Goal: Task Accomplishment & Management: Complete application form

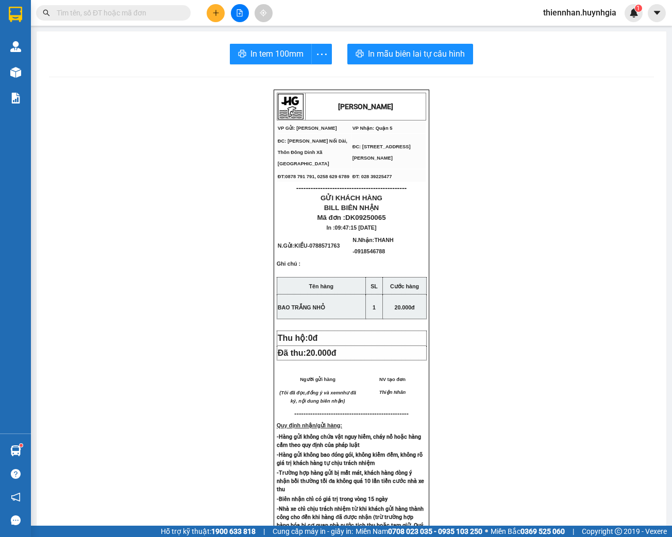
click at [11, 71] on img at bounding box center [15, 72] width 11 height 11
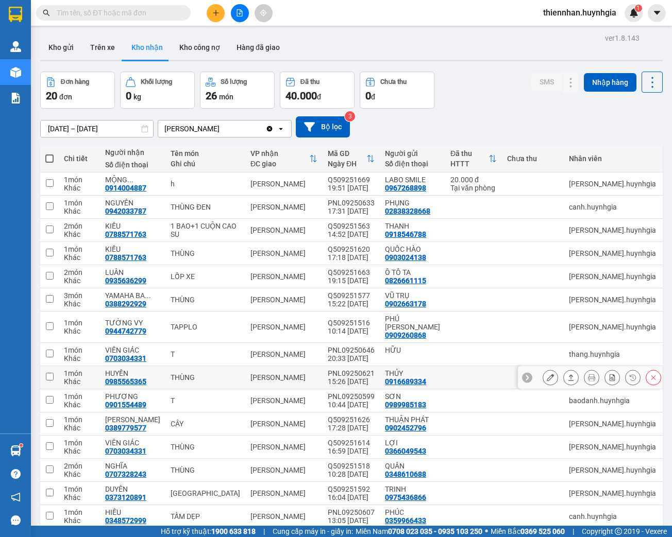
click at [547, 375] on icon at bounding box center [550, 377] width 7 height 7
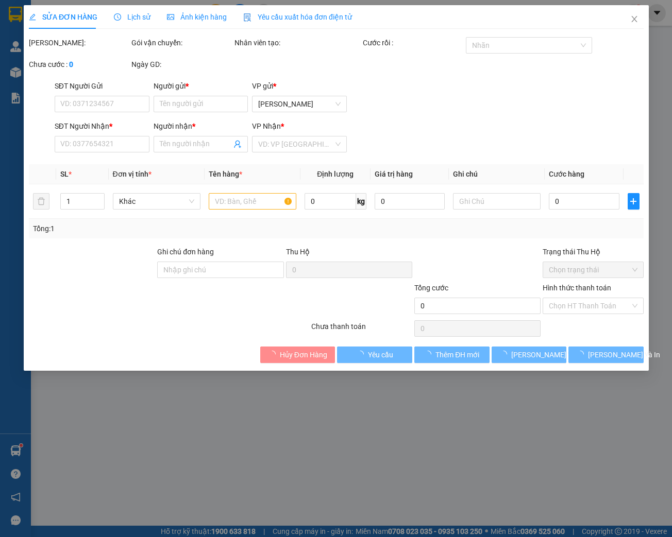
type input "0916689334"
type input "THỦY"
type input "0985565365"
type input "HUYỀN"
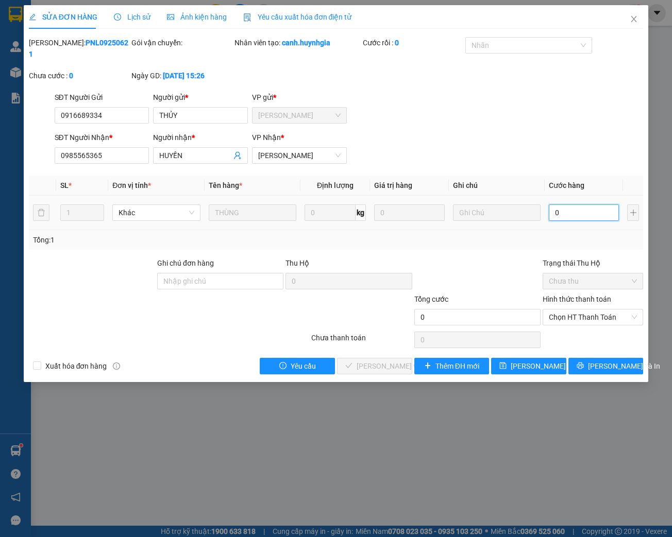
click at [569, 218] on input "0" at bounding box center [584, 213] width 70 height 16
type input "4"
type input "40"
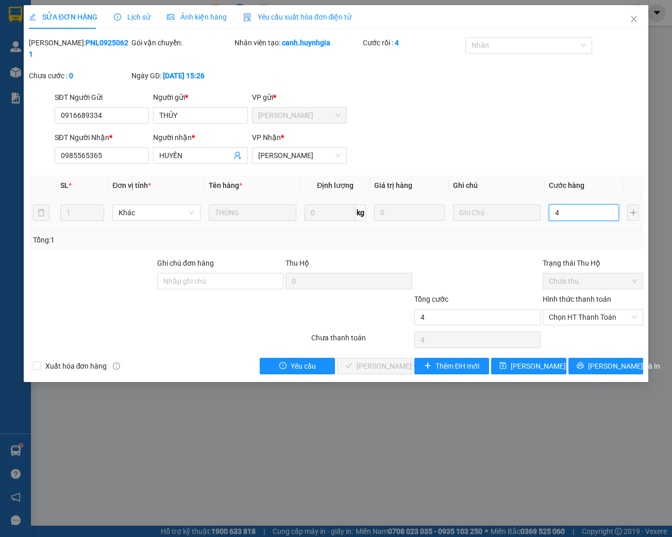
type input "40"
type input "400"
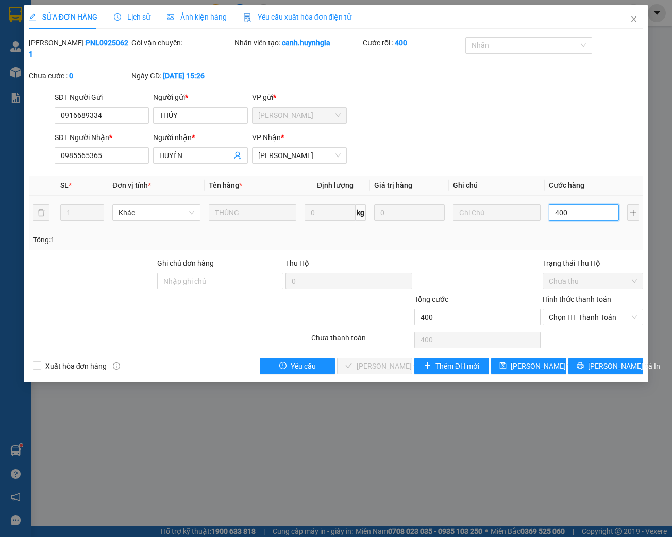
type input "4.000"
type input "40.000"
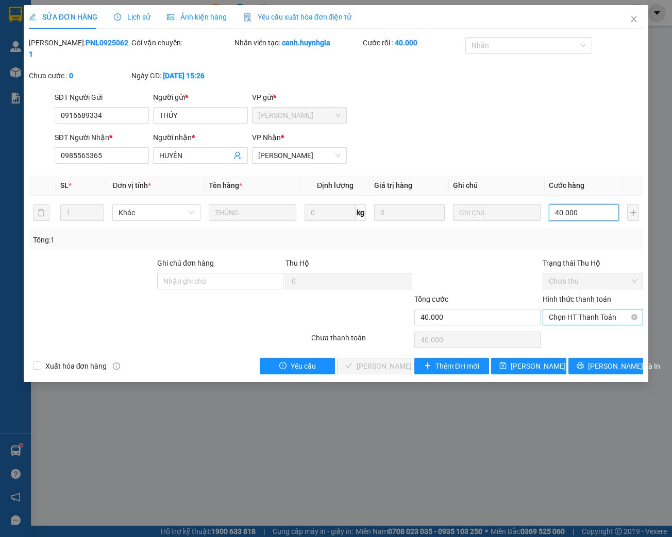
click at [563, 316] on span "Chọn HT Thanh Toán" at bounding box center [593, 317] width 88 height 15
type input "40.000"
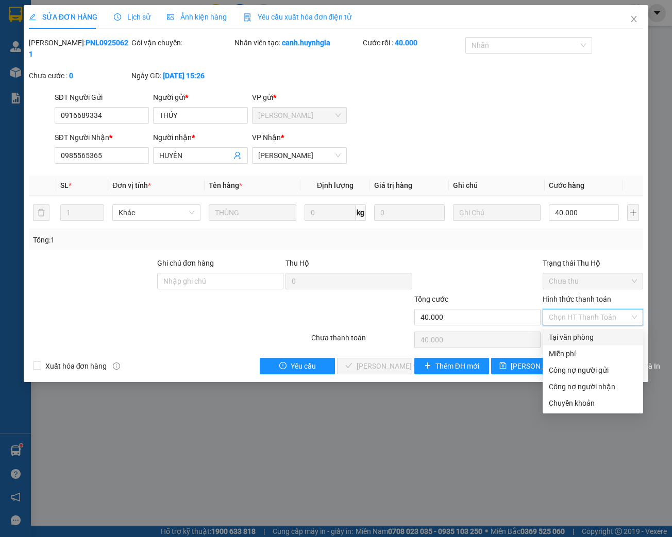
click at [562, 334] on div "Tại văn phòng" at bounding box center [593, 337] width 88 height 11
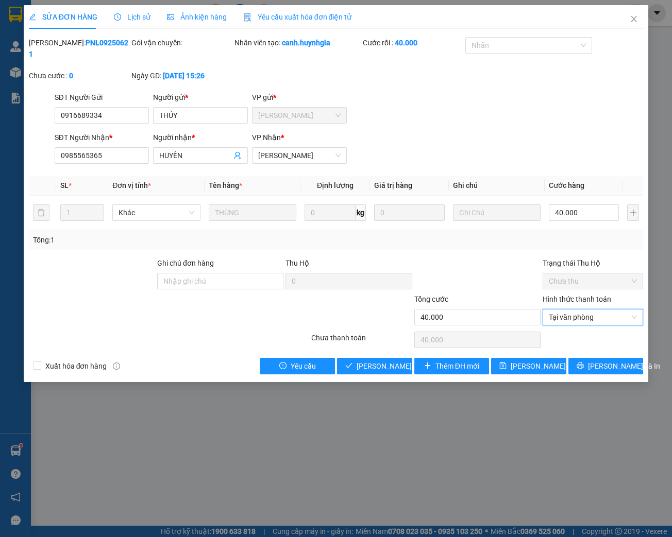
type input "0"
click at [390, 363] on span "[PERSON_NAME] và Giao hàng" at bounding box center [406, 366] width 99 height 11
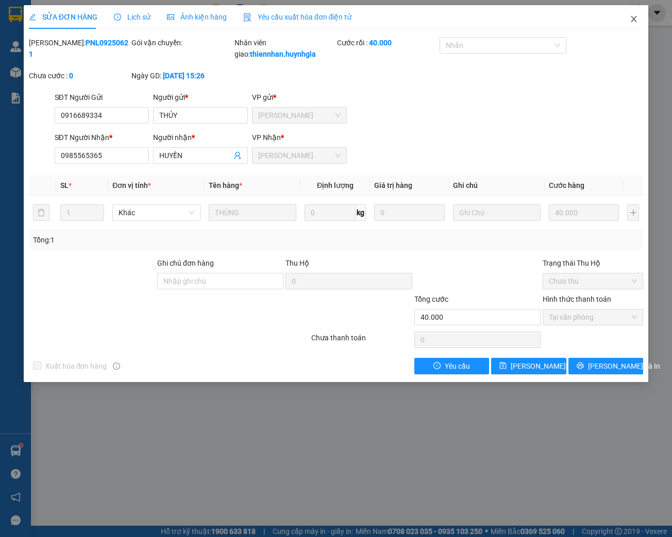
click at [630, 20] on icon "close" at bounding box center [634, 19] width 8 height 8
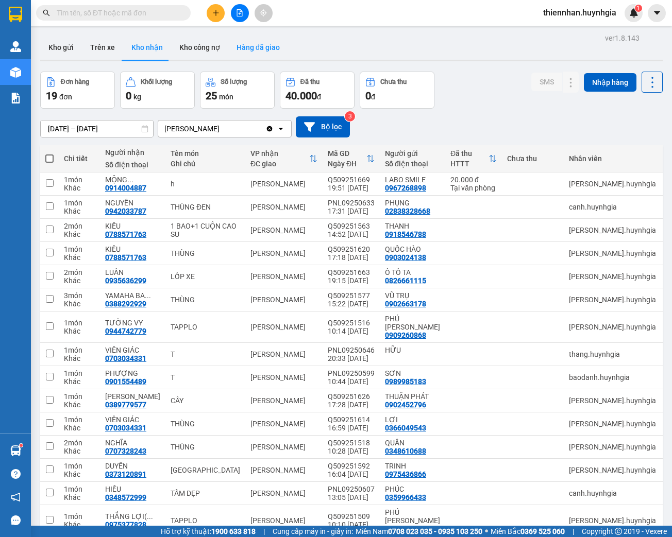
click at [256, 46] on button "Hàng đã giao" at bounding box center [258, 47] width 60 height 25
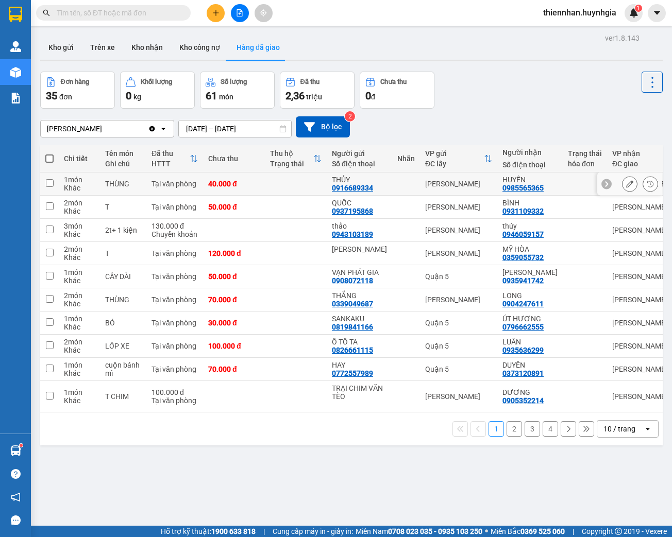
click at [604, 184] on div at bounding box center [606, 184] width 10 height 10
click at [647, 184] on div at bounding box center [654, 184] width 15 height 23
click at [652, 182] on icon at bounding box center [655, 183] width 7 height 7
click at [626, 184] on icon at bounding box center [629, 183] width 7 height 7
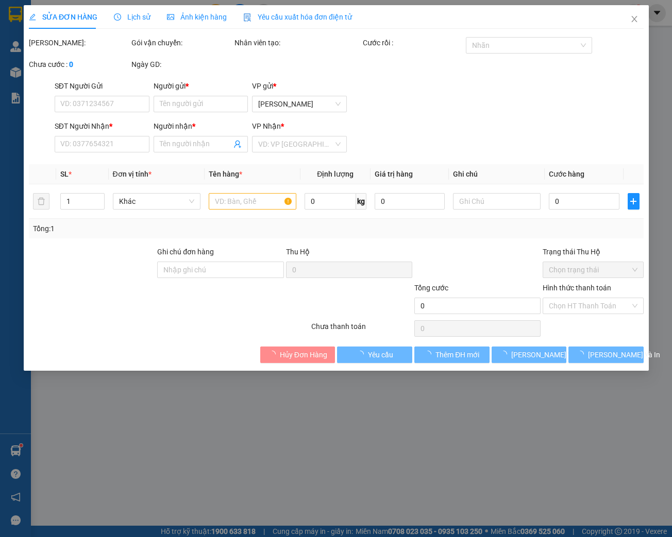
type input "0916689334"
type input "THỦY"
type input "0985565365"
type input "HUYỀN"
type input "40.000"
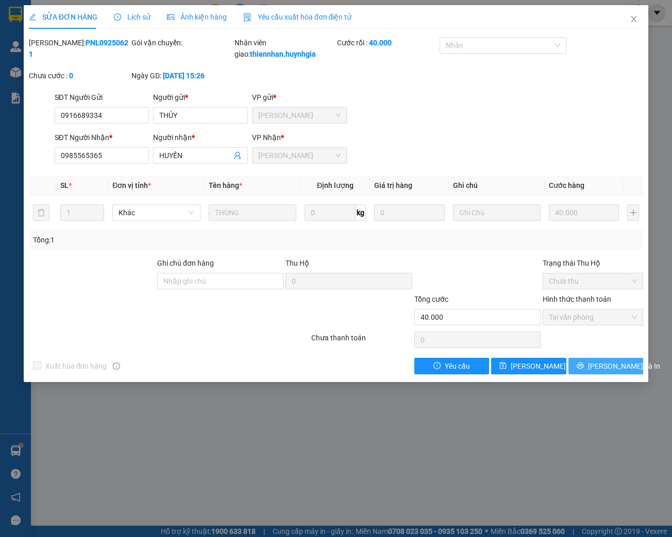
click at [623, 372] on span "[PERSON_NAME] và In" at bounding box center [624, 366] width 72 height 11
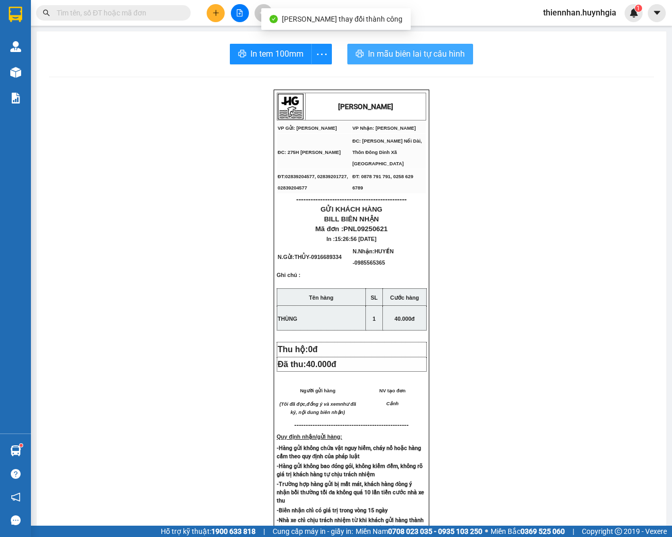
click at [418, 61] on button "In mẫu biên lai tự cấu hình" at bounding box center [410, 54] width 126 height 21
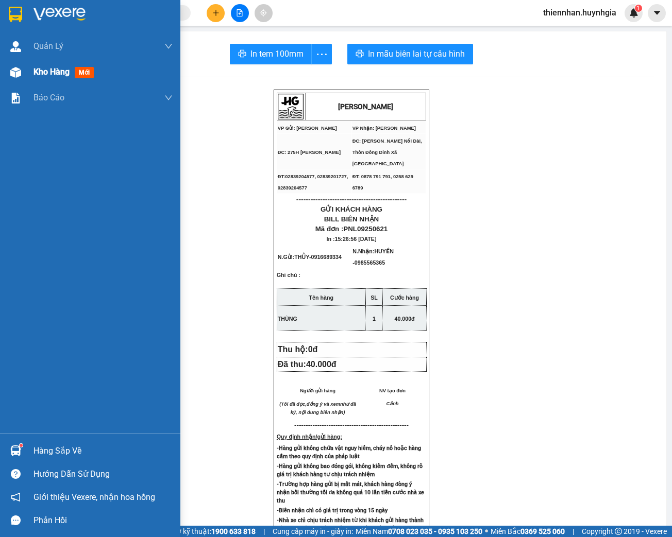
click at [12, 75] on img at bounding box center [15, 72] width 11 height 11
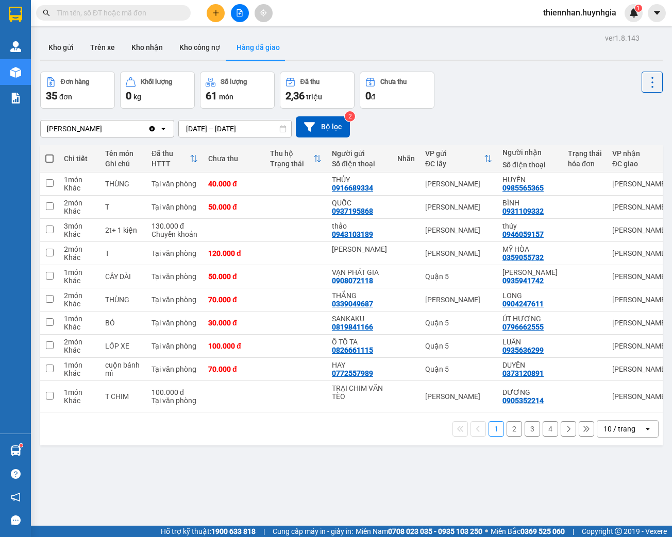
click at [281, 131] on icon at bounding box center [282, 128] width 7 height 7
click at [273, 132] on input "[DATE] – [DATE]" at bounding box center [235, 129] width 112 height 16
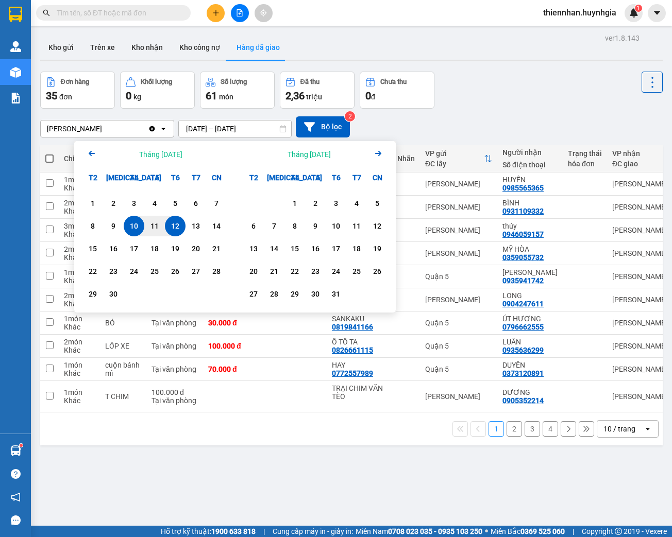
click at [170, 231] on div "12" at bounding box center [175, 226] width 14 height 12
type input "[DATE] – [DATE]"
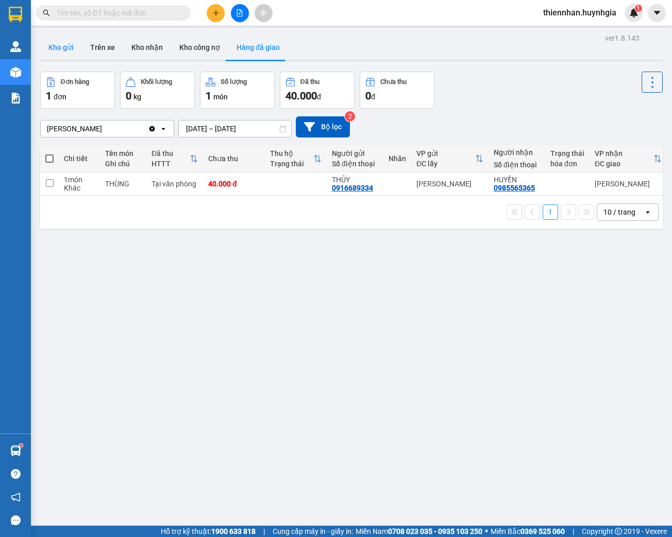
click at [74, 45] on button "Kho gửi" at bounding box center [61, 47] width 42 height 25
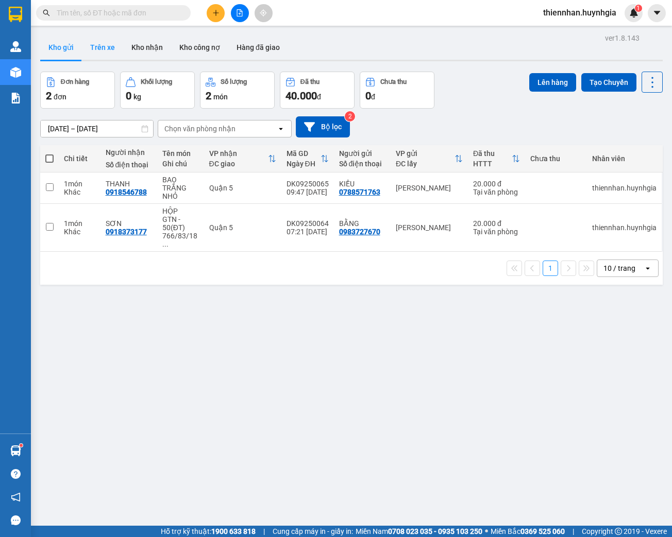
click at [108, 45] on button "Trên xe" at bounding box center [102, 47] width 41 height 25
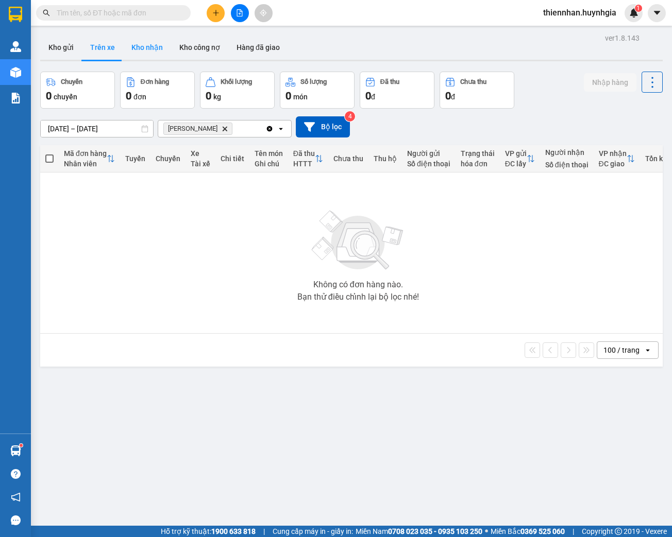
click at [138, 46] on button "Kho nhận" at bounding box center [147, 47] width 48 height 25
type input "[DATE] – [DATE]"
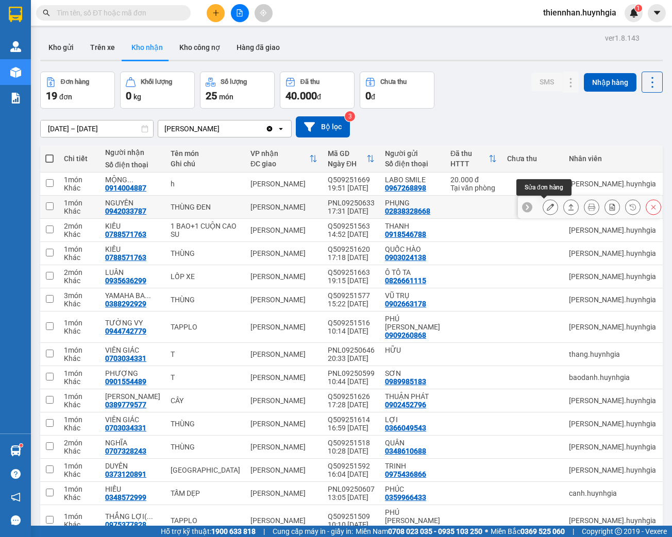
click at [547, 206] on icon at bounding box center [550, 207] width 7 height 7
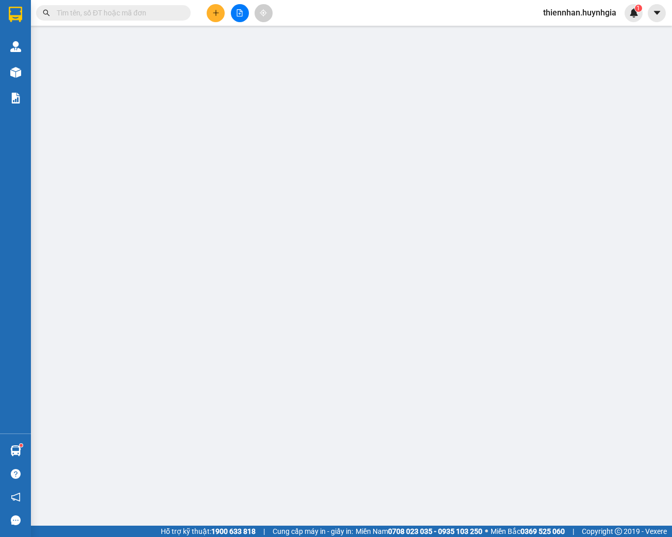
type input "02838328668"
type input "PHỤNG"
type input "0942033787"
type input "NGUYÊN"
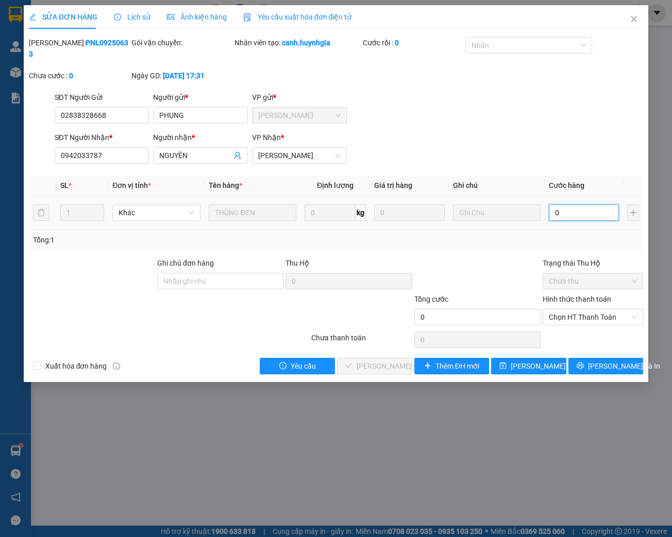
click at [567, 215] on input "0" at bounding box center [584, 213] width 70 height 16
type input "3"
type input "30"
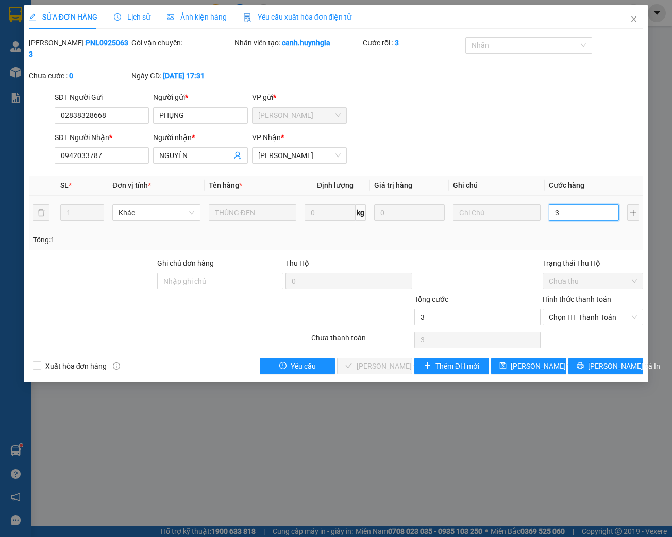
type input "30"
type input "300"
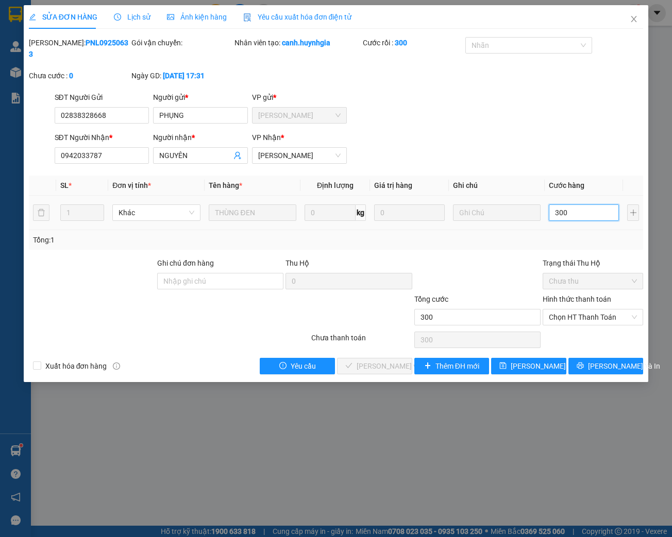
type input "3.000"
type input "30.000"
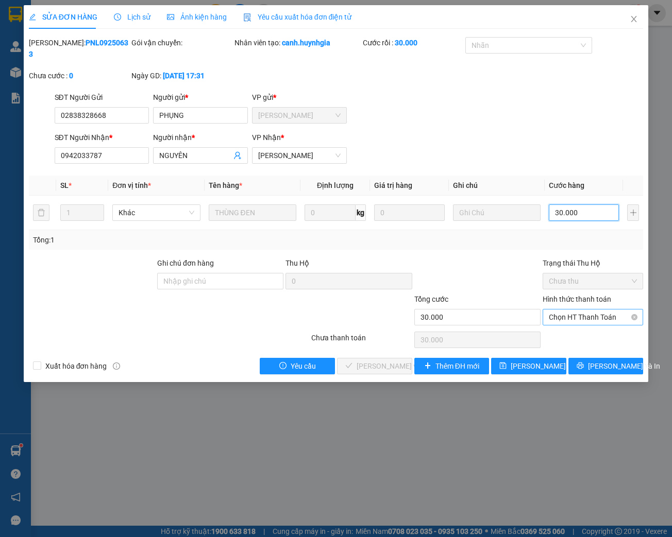
click at [593, 317] on span "Chọn HT Thanh Toán" at bounding box center [593, 317] width 88 height 15
type input "30.000"
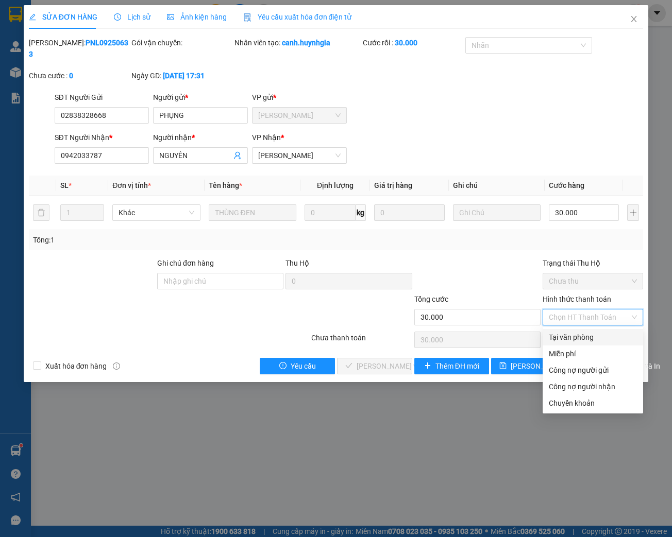
click at [579, 335] on div "Tại văn phòng" at bounding box center [593, 337] width 88 height 11
type input "0"
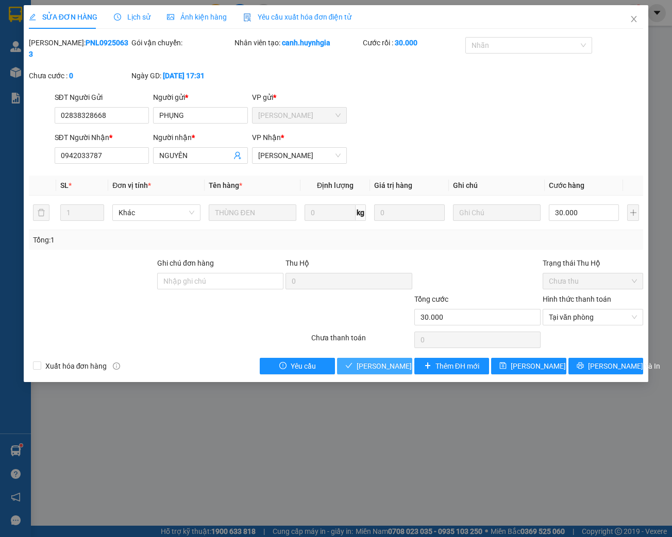
click at [385, 369] on span "[PERSON_NAME] và Giao hàng" at bounding box center [406, 366] width 99 height 11
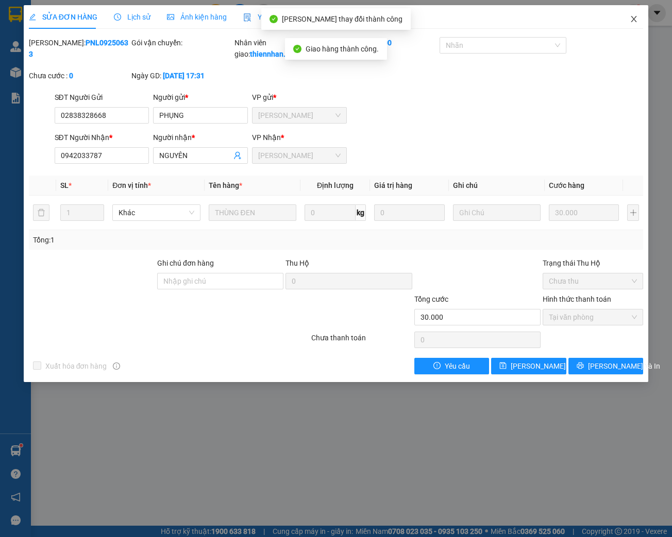
click at [635, 23] on icon "close" at bounding box center [634, 19] width 8 height 8
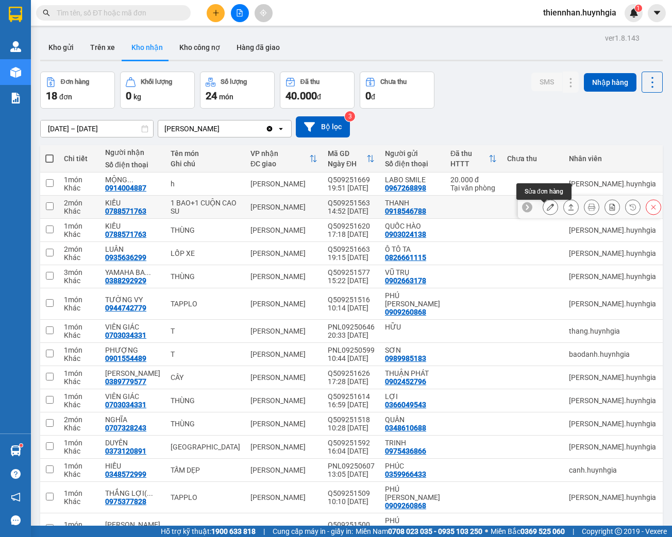
click at [547, 211] on icon at bounding box center [550, 207] width 7 height 7
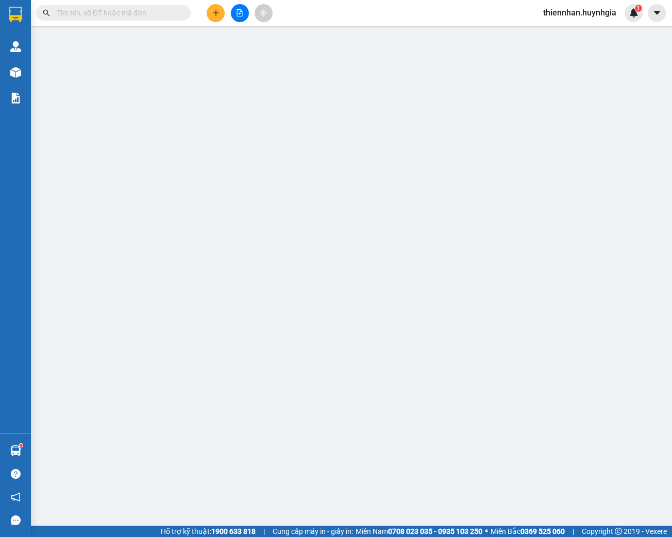
type input "0918546788"
type input "THANH"
type input "0788571763"
type input "KIỀU"
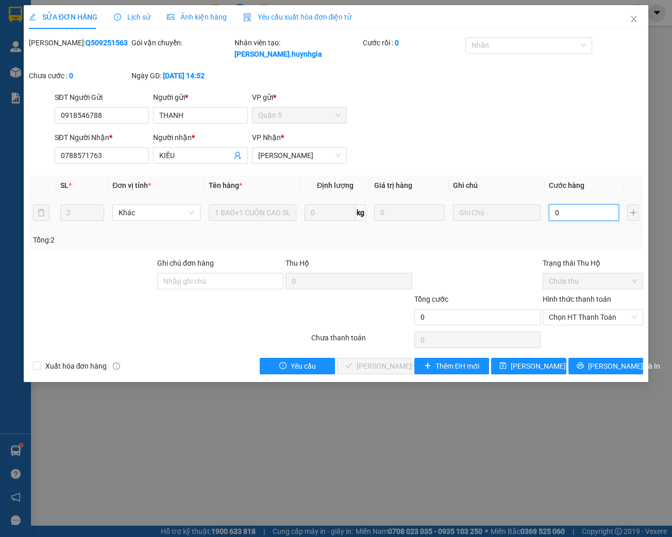
click at [563, 212] on input "0" at bounding box center [584, 213] width 70 height 16
type input "1"
type input "11"
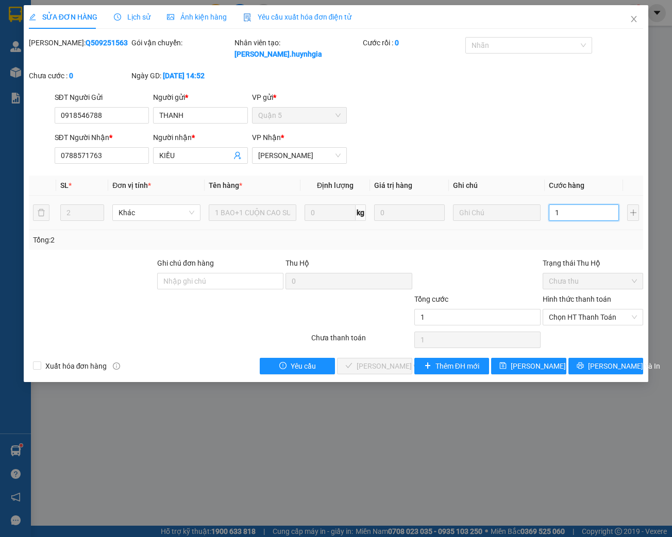
type input "11"
type input "110"
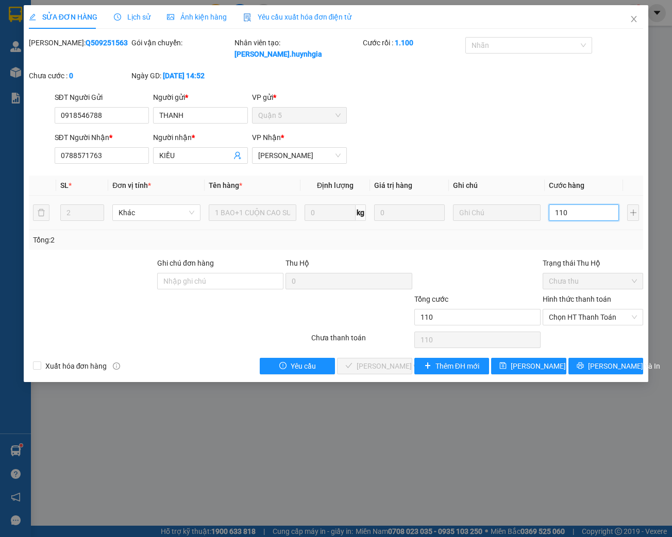
type input "1.100"
type input "11.000"
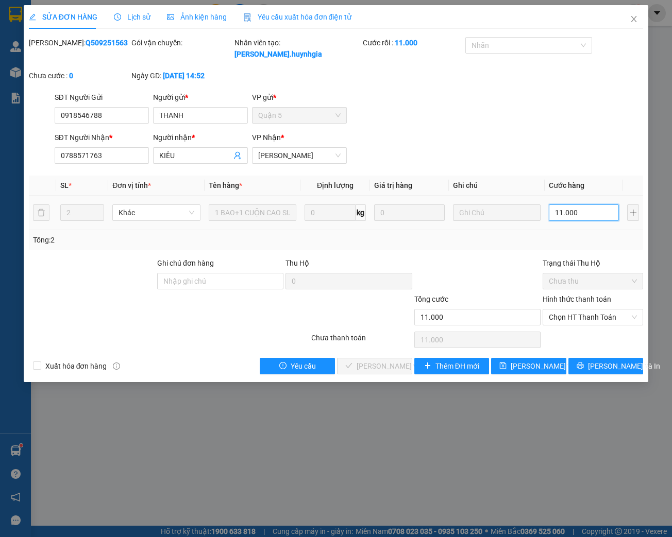
type input "110.000"
click at [590, 318] on span "Chọn HT Thanh Toán" at bounding box center [593, 317] width 88 height 15
type input "110.000"
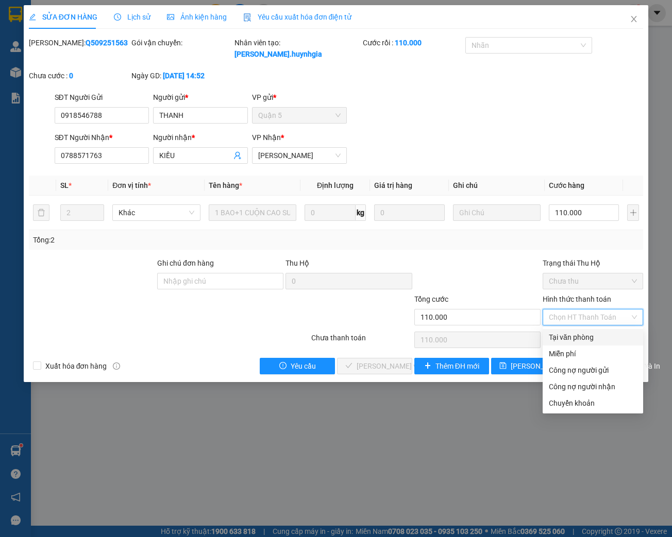
click at [578, 342] on div "Tại văn phòng" at bounding box center [593, 337] width 88 height 11
type input "0"
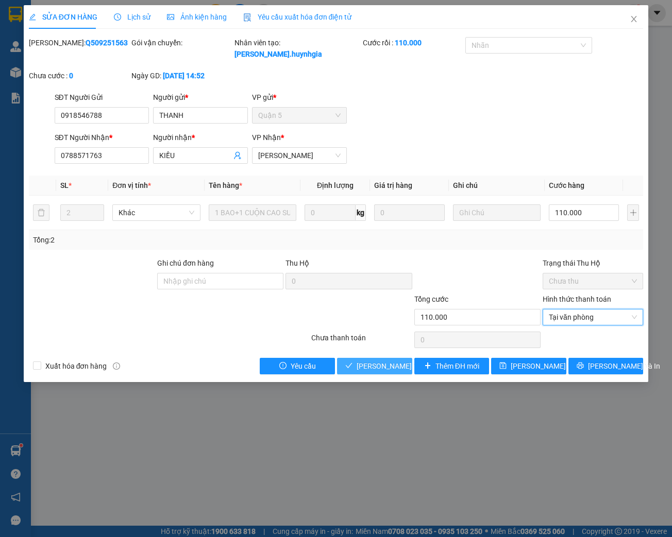
click at [385, 369] on span "[PERSON_NAME] và Giao hàng" at bounding box center [406, 366] width 99 height 11
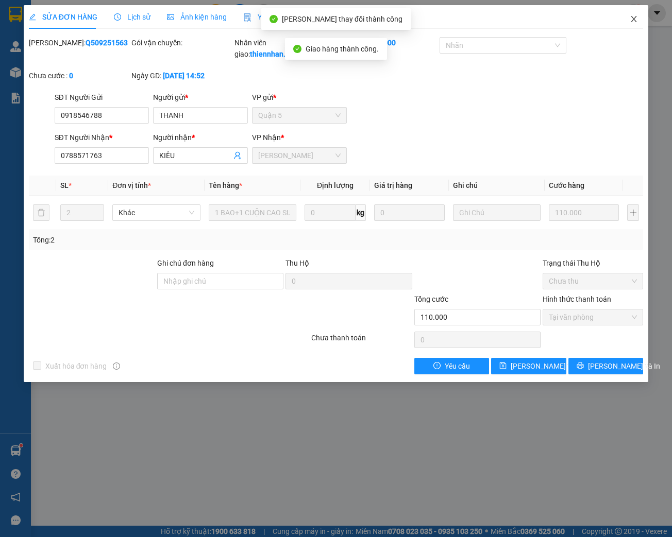
click at [636, 15] on icon "close" at bounding box center [634, 19] width 8 height 8
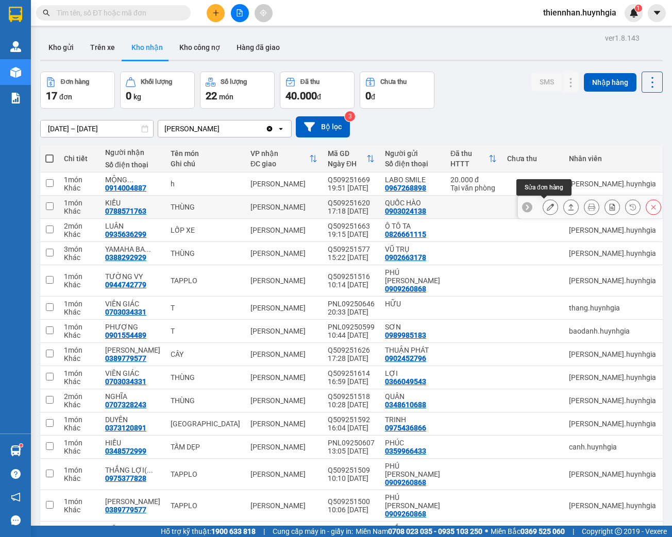
click at [547, 210] on icon at bounding box center [550, 207] width 7 height 7
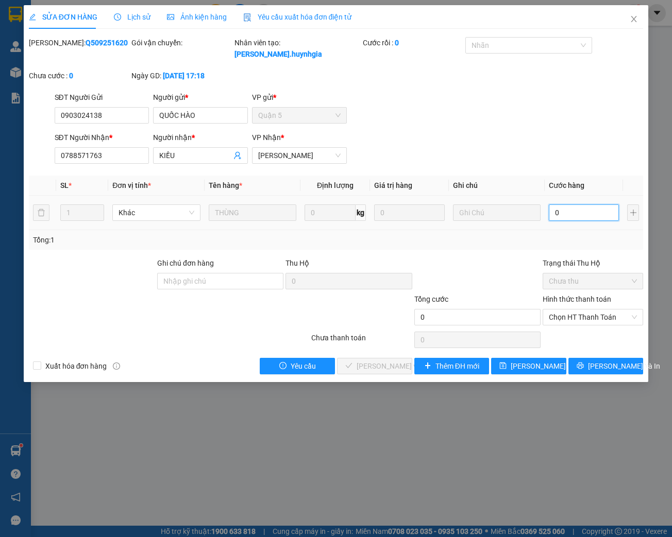
click at [566, 213] on input "0" at bounding box center [584, 213] width 70 height 16
type input "3"
type input "30"
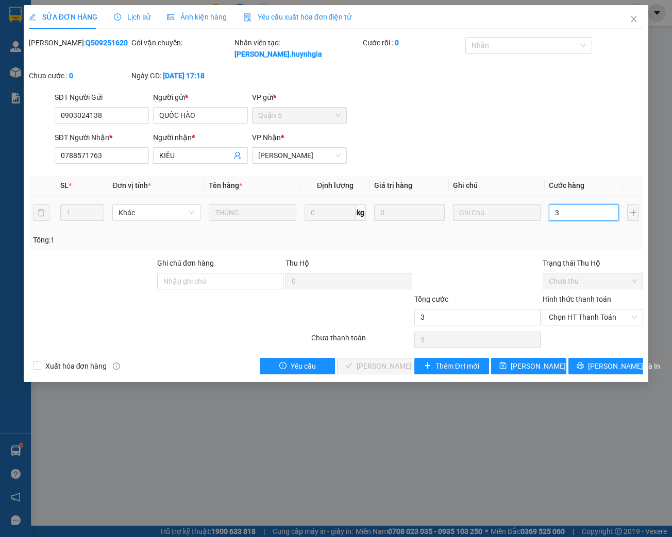
type input "30"
type input "300"
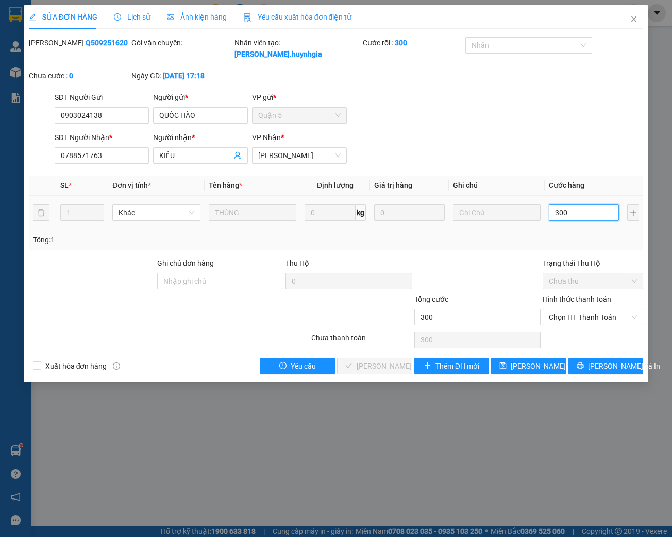
type input "3.000"
type input "30.000"
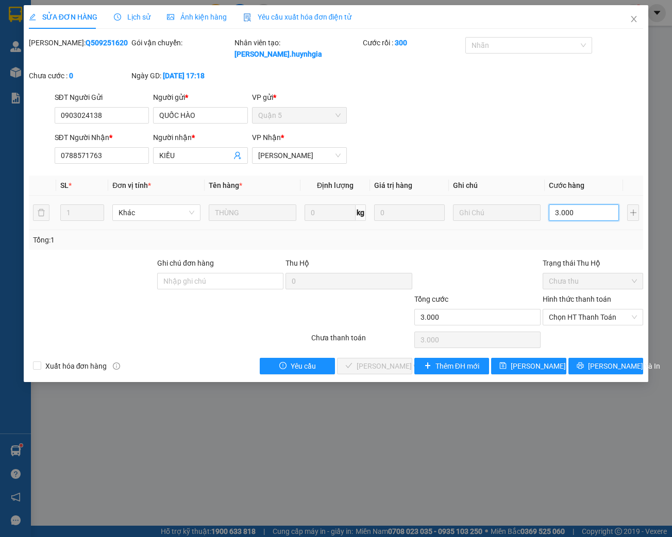
type input "30.000"
drag, startPoint x: 575, startPoint y: 317, endPoint x: 571, endPoint y: 327, distance: 10.4
click at [574, 317] on span "Chọn HT Thanh Toán" at bounding box center [593, 317] width 88 height 15
type input "30.000"
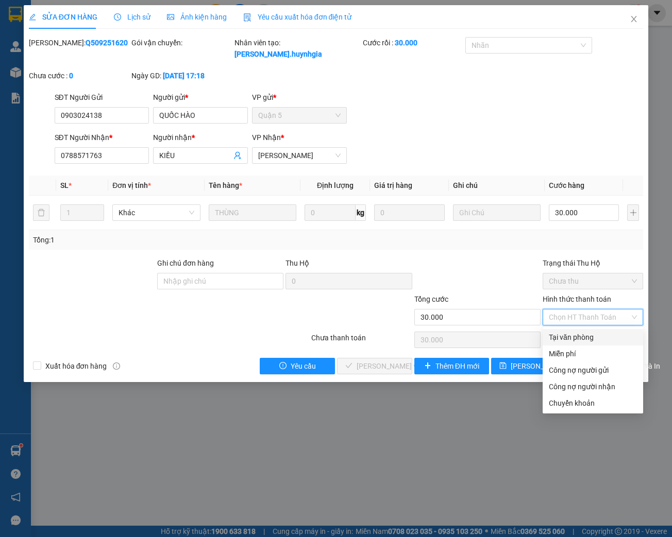
click at [567, 336] on div "Tại văn phòng" at bounding box center [593, 337] width 88 height 11
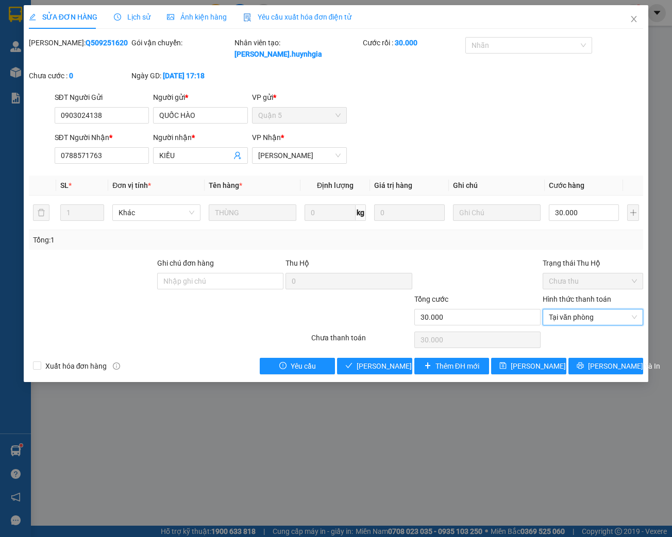
type input "0"
click at [358, 365] on span "[PERSON_NAME] và Giao hàng" at bounding box center [406, 366] width 99 height 11
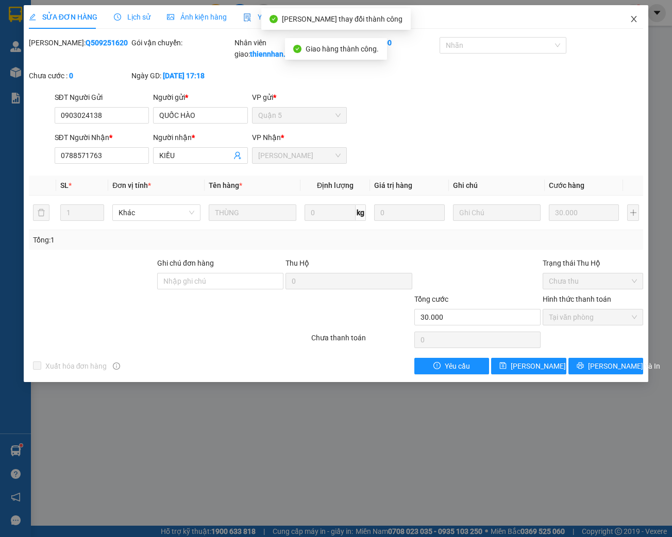
click at [633, 21] on icon "close" at bounding box center [634, 19] width 6 height 6
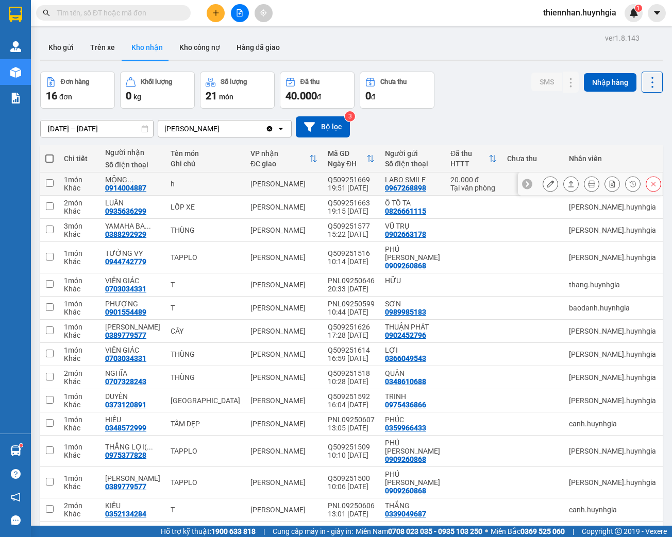
click at [549, 184] on button at bounding box center [550, 184] width 14 height 18
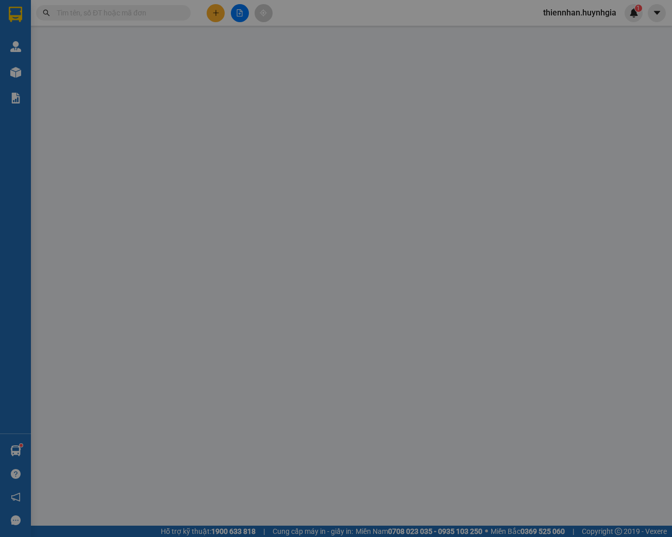
type input "0967268898"
type input "LABO SMILE"
type input "0914004887"
type input "[PERSON_NAME]"
type input "20.000"
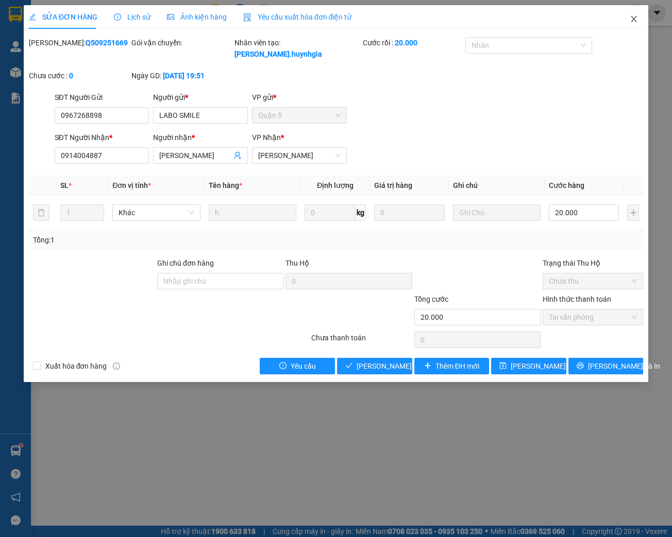
click at [632, 17] on icon "close" at bounding box center [634, 19] width 6 height 6
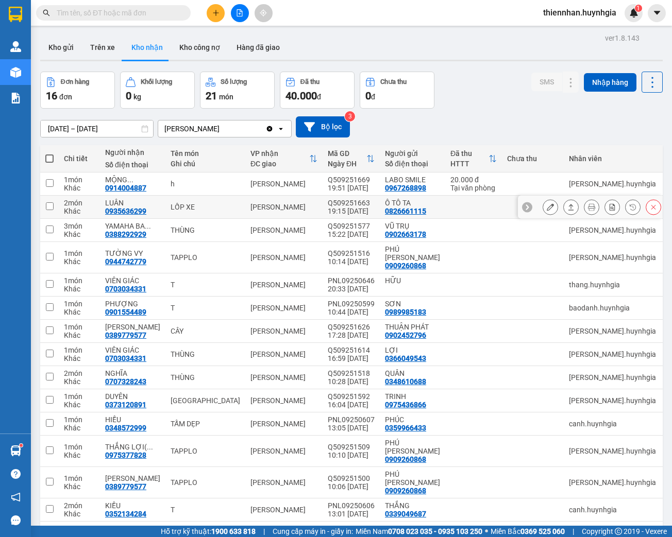
click at [547, 207] on icon at bounding box center [550, 207] width 7 height 7
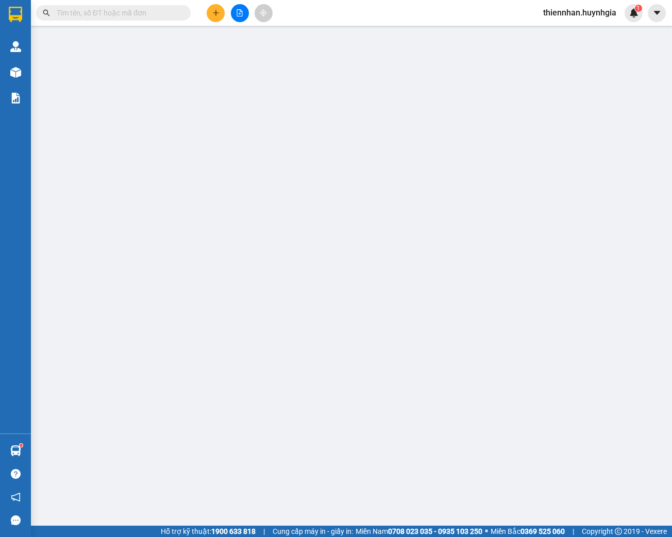
type input "0826661115"
type input "Ô TÔ TA"
type input "0935636299"
type input "LUÂN"
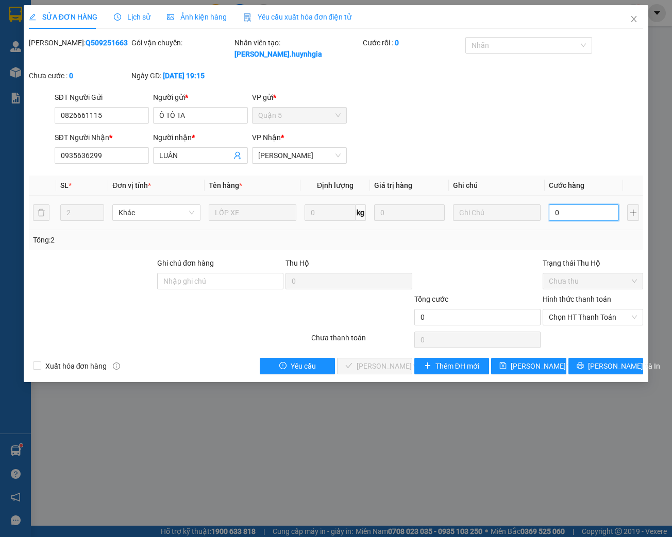
click at [566, 216] on input "0" at bounding box center [584, 213] width 70 height 16
type input "1"
type input "10"
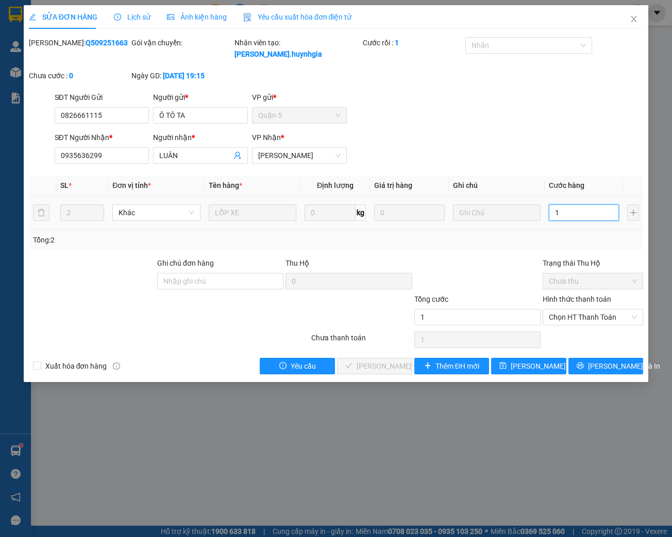
type input "10"
type input "100"
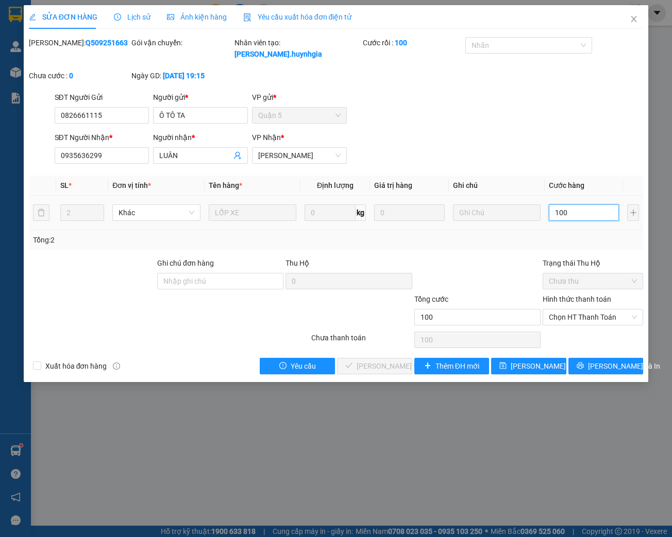
type input "1.000"
type input "10.000"
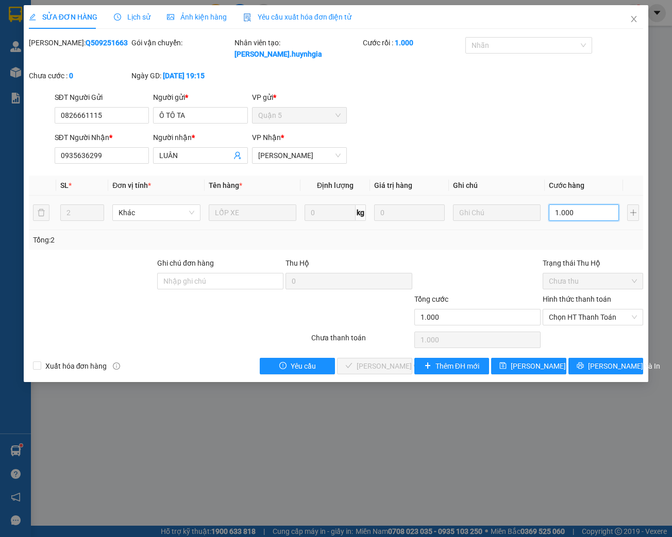
type input "10.000"
type input "100.000"
click at [585, 315] on span "Chọn HT Thanh Toán" at bounding box center [593, 317] width 88 height 15
type input "100.000"
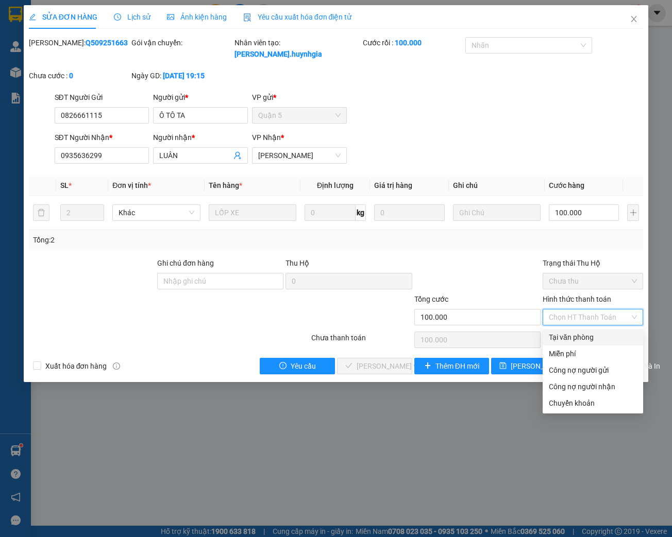
click at [566, 338] on div "Tại văn phòng" at bounding box center [593, 337] width 88 height 11
type input "0"
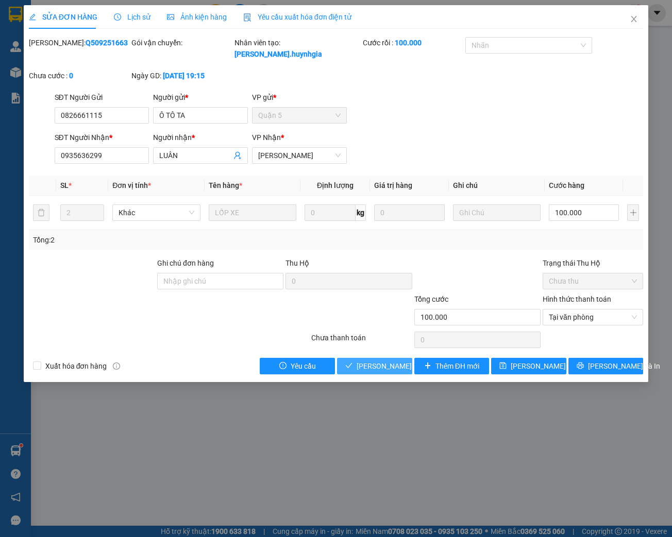
click at [390, 370] on span "[PERSON_NAME] và Giao hàng" at bounding box center [406, 366] width 99 height 11
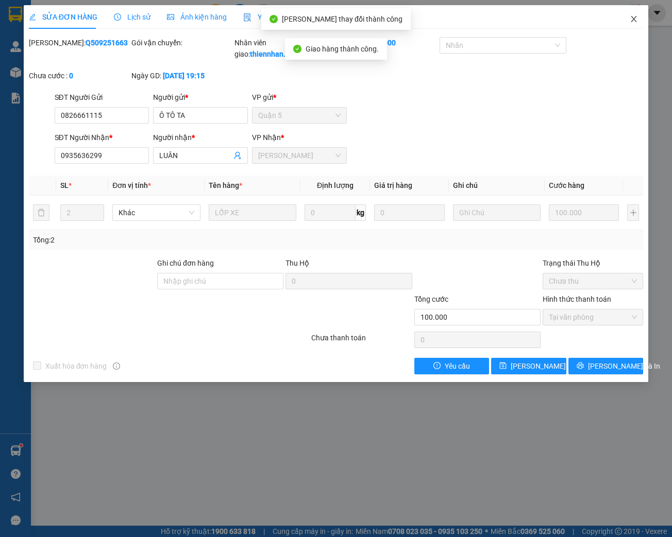
click at [634, 24] on span "Close" at bounding box center [633, 19] width 29 height 29
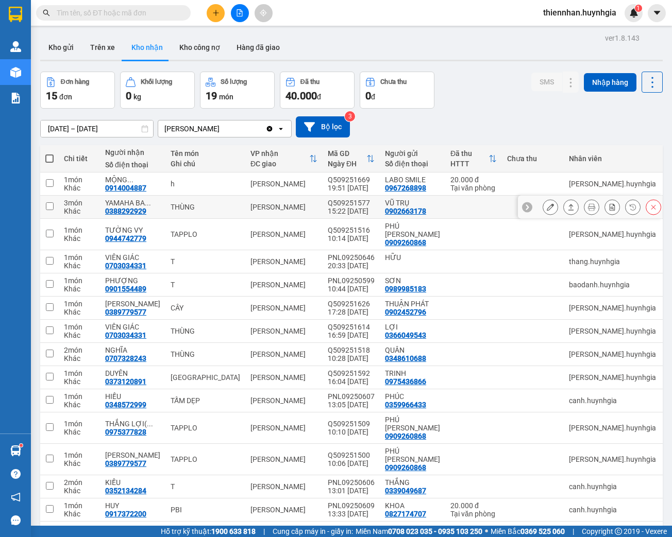
click at [547, 208] on icon at bounding box center [550, 207] width 7 height 7
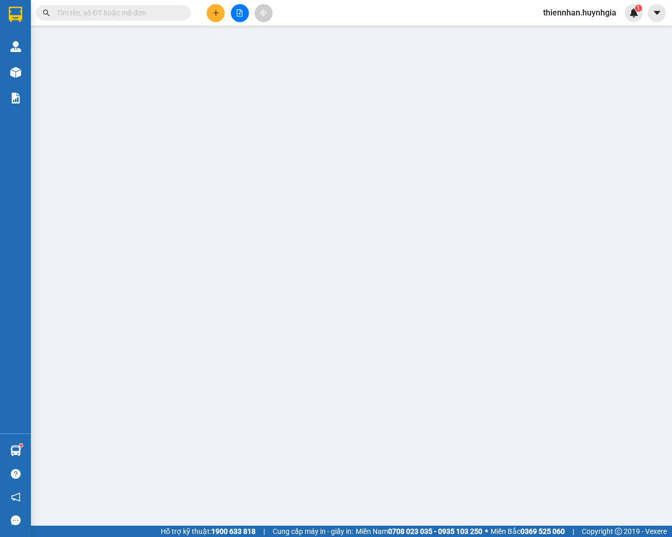
type input "0902663178"
type input "VŨ TRỤ"
type input "0388292929"
type input "YAMAHA BA ĐÌNH"
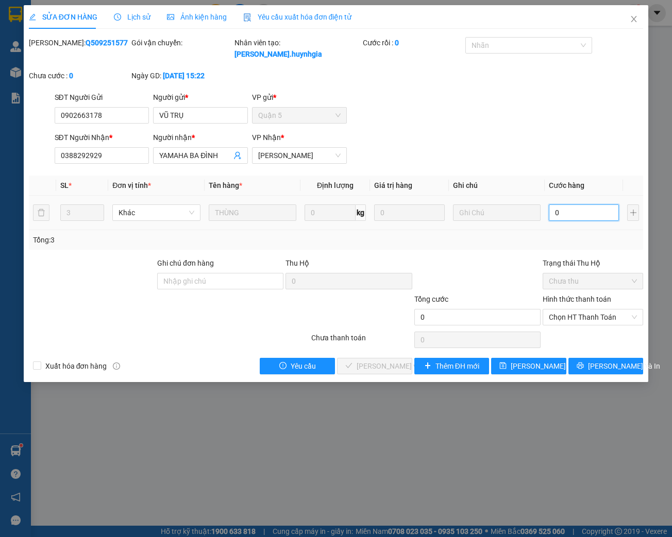
click at [565, 214] on input "0" at bounding box center [584, 213] width 70 height 16
type input "1"
type input "12"
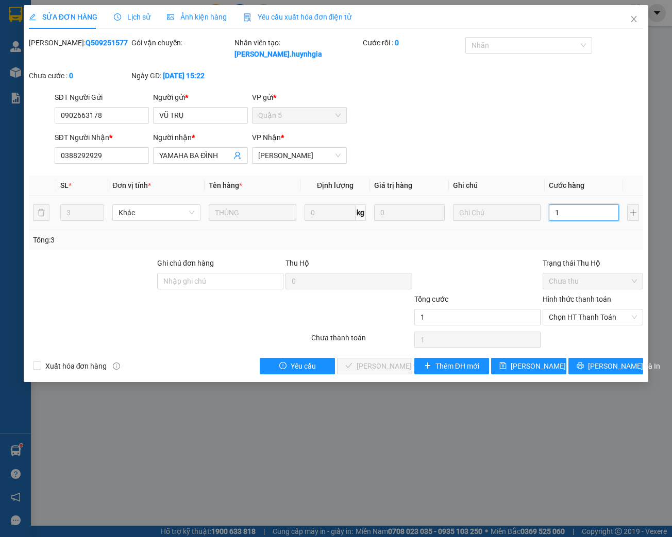
type input "12"
type input "120"
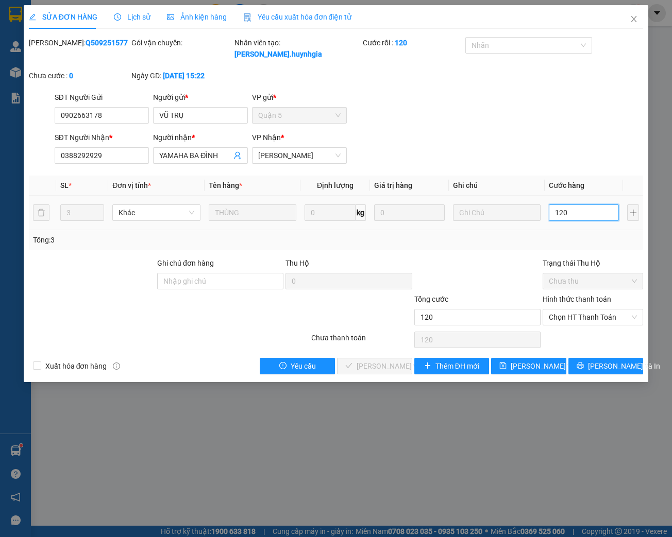
type input "1.200"
type input "12.000"
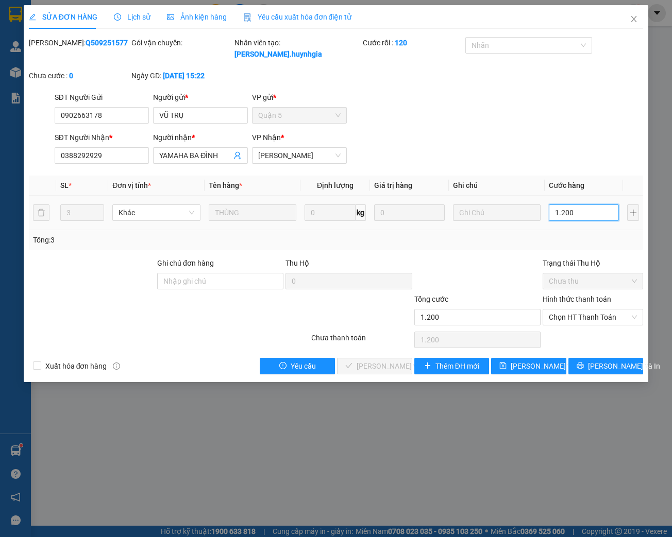
type input "12.000"
type input "120.000"
click at [598, 319] on span "Chọn HT Thanh Toán" at bounding box center [593, 317] width 88 height 15
type input "120.000"
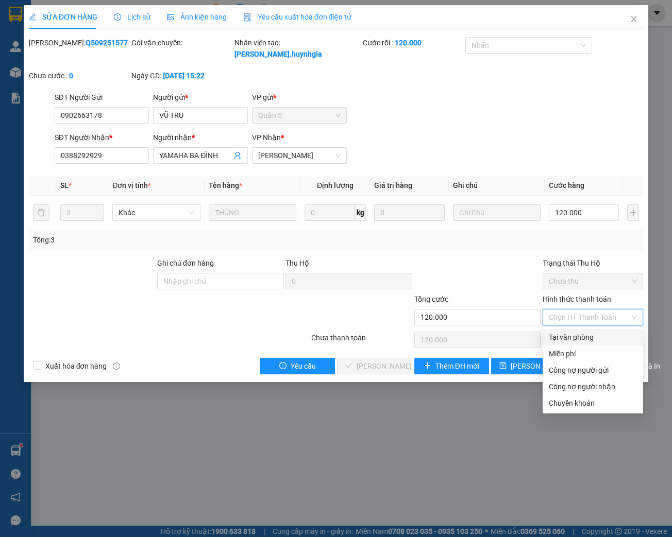
click at [563, 335] on div "Tại văn phòng" at bounding box center [593, 337] width 88 height 11
type input "0"
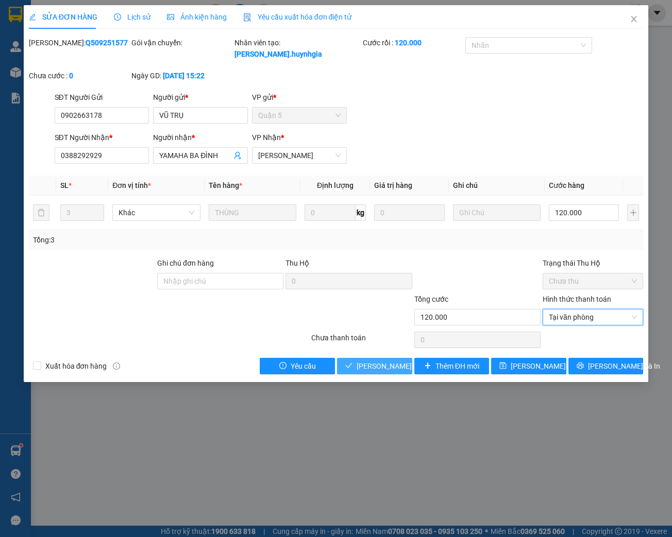
click at [382, 365] on span "[PERSON_NAME] và Giao hàng" at bounding box center [406, 366] width 99 height 11
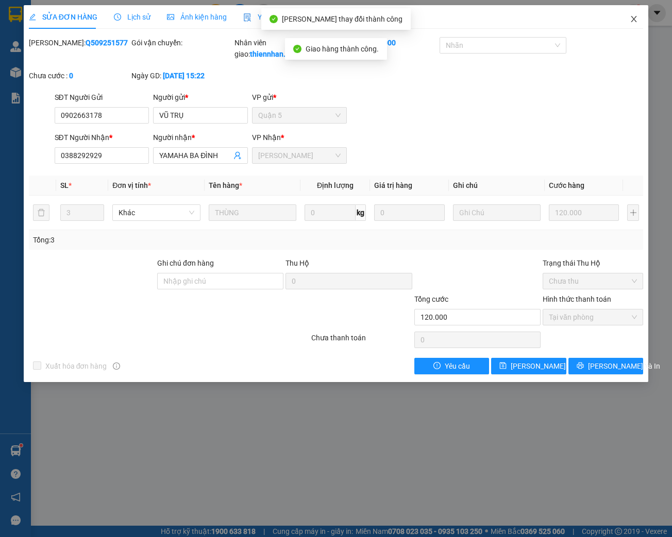
click at [637, 23] on icon "close" at bounding box center [634, 19] width 8 height 8
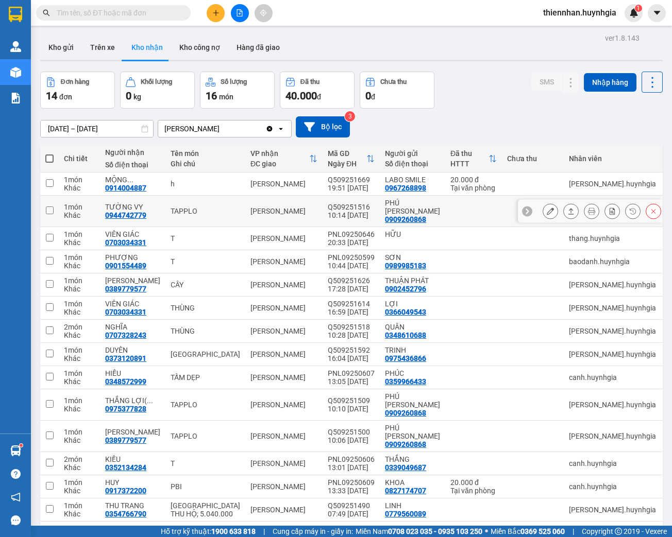
click at [543, 207] on button at bounding box center [550, 211] width 14 height 18
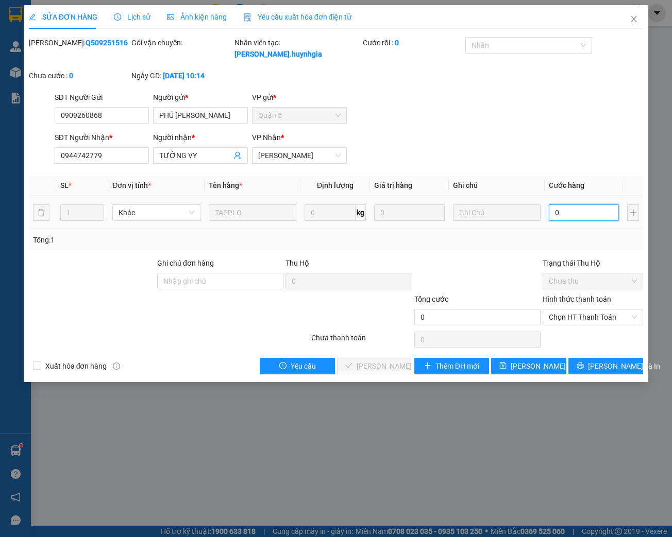
click at [574, 216] on input "0" at bounding box center [584, 213] width 70 height 16
type input "3"
type input "30"
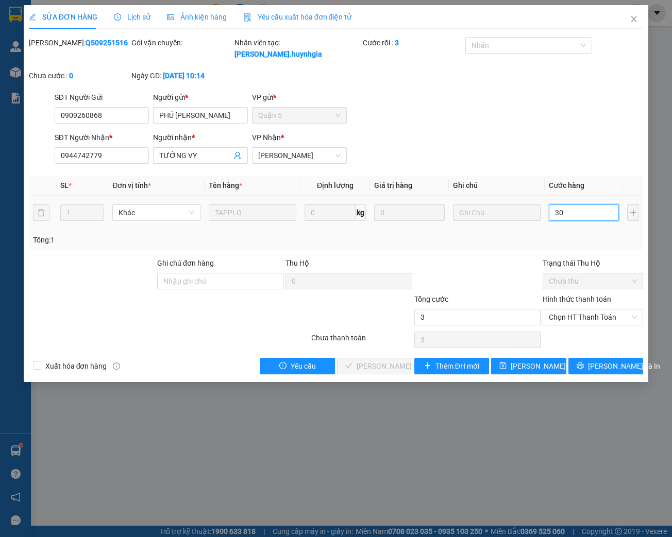
type input "30"
type input "300"
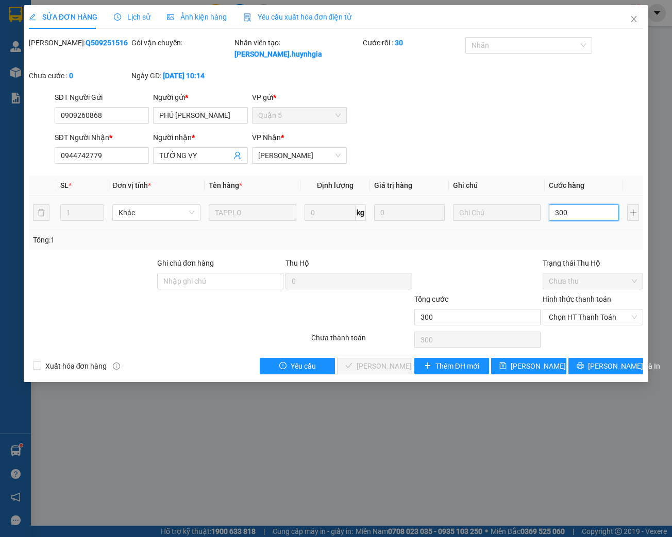
type input "3.000"
type input "30.000"
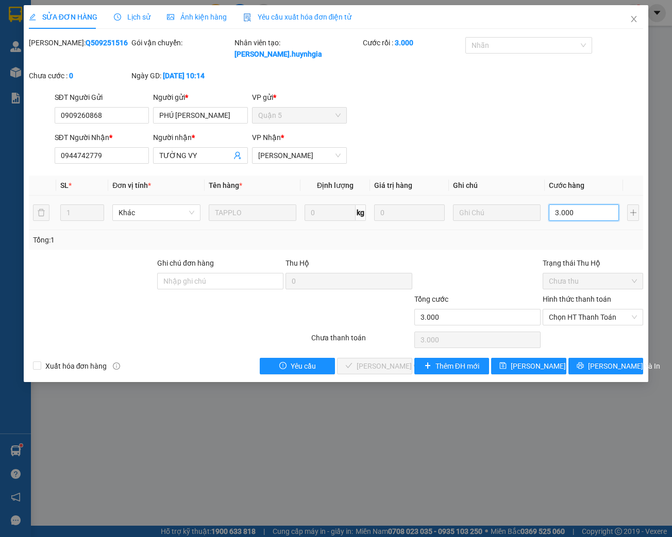
type input "30.000"
click at [578, 314] on span "Chọn HT Thanh Toán" at bounding box center [593, 317] width 88 height 15
type input "30.000"
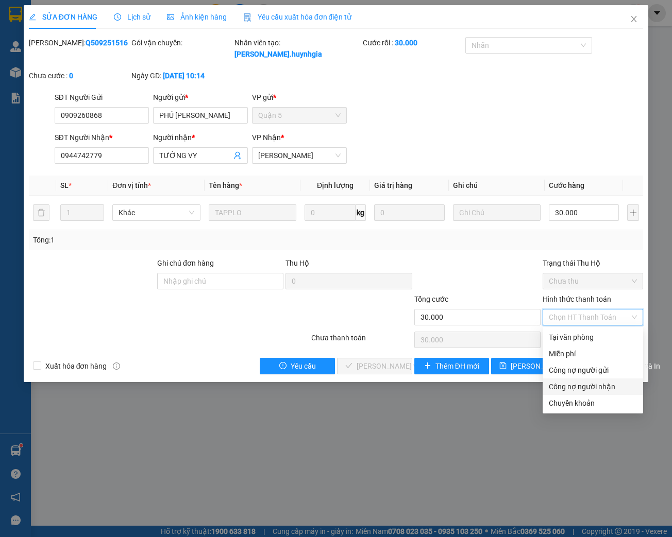
click at [594, 389] on div "Công nợ người nhận" at bounding box center [593, 386] width 88 height 11
type input "0"
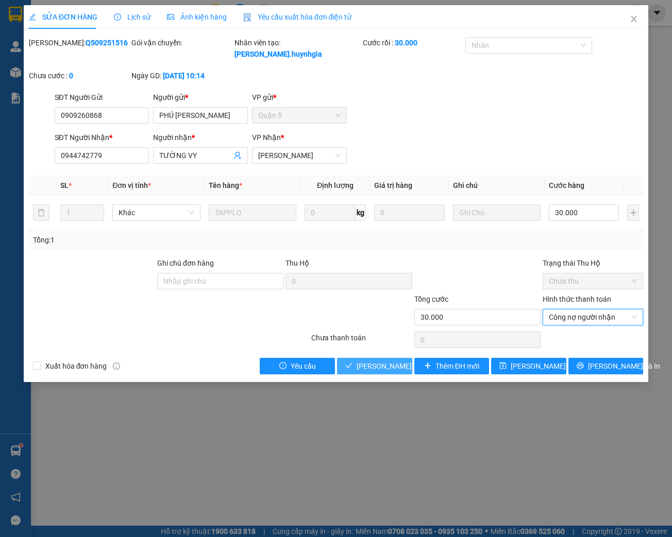
click at [358, 367] on span "[PERSON_NAME] và Giao hàng" at bounding box center [406, 366] width 99 height 11
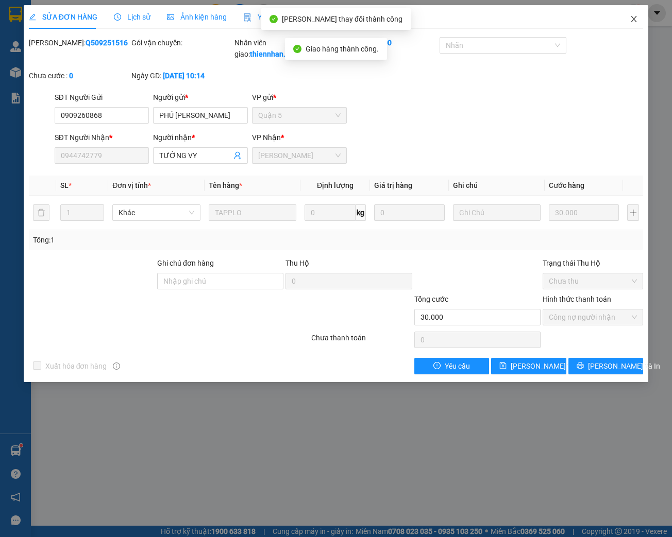
click at [635, 16] on icon "close" at bounding box center [634, 19] width 8 height 8
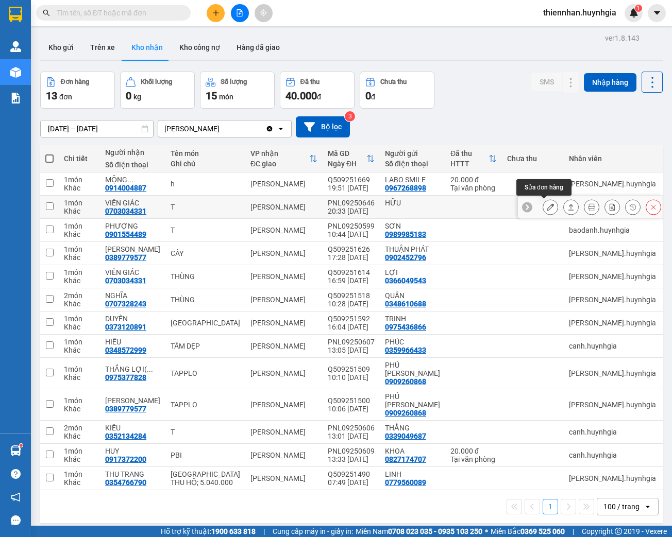
click at [547, 204] on icon at bounding box center [550, 207] width 7 height 7
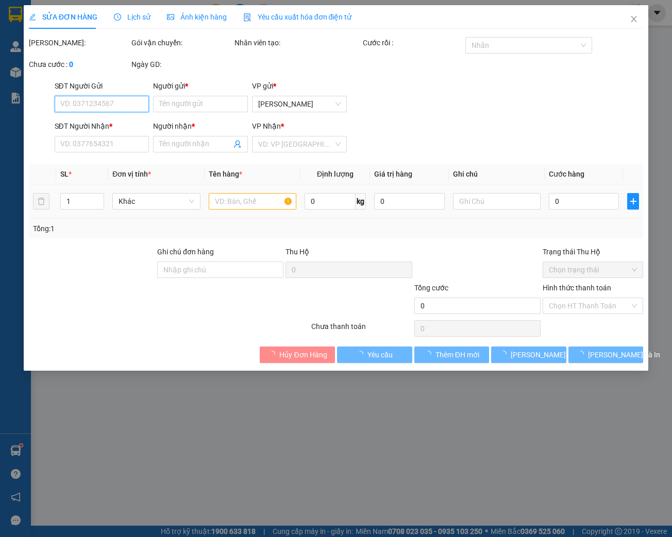
type input "HỮU"
type input "0703034331"
type input "VIÊN GIÁC"
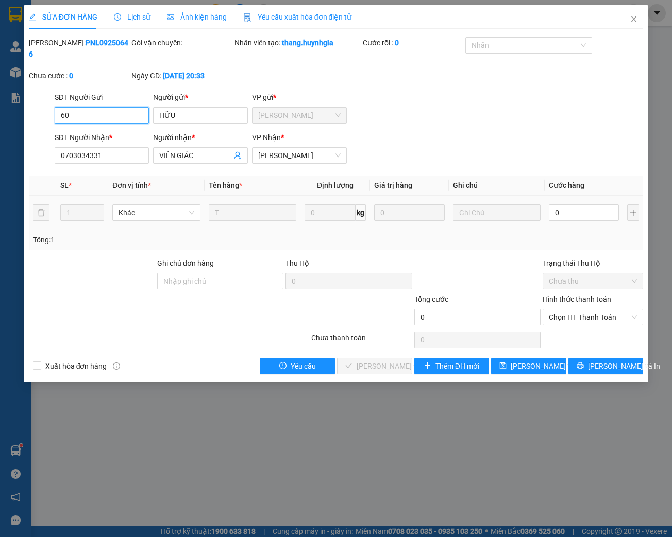
type input "6"
click at [591, 220] on input "0" at bounding box center [584, 213] width 70 height 16
type input "6"
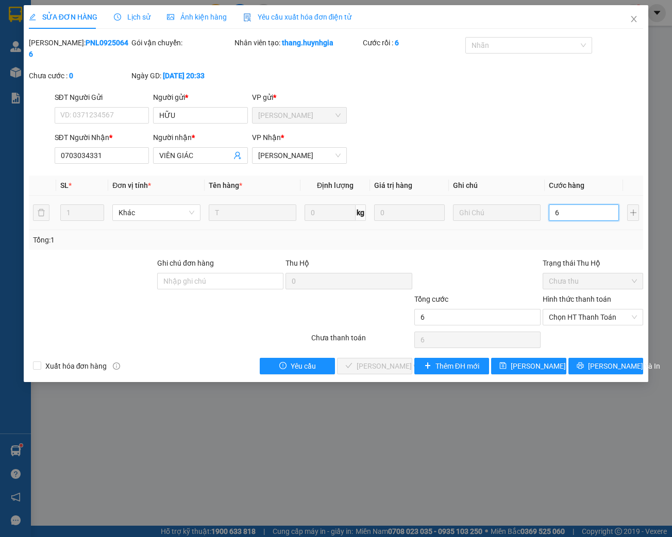
type input "60"
type input "600"
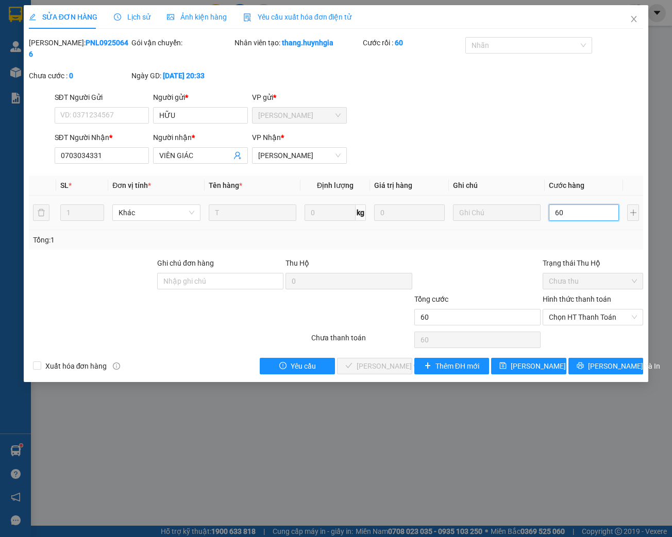
type input "600"
type input "6.000"
type input "60.000"
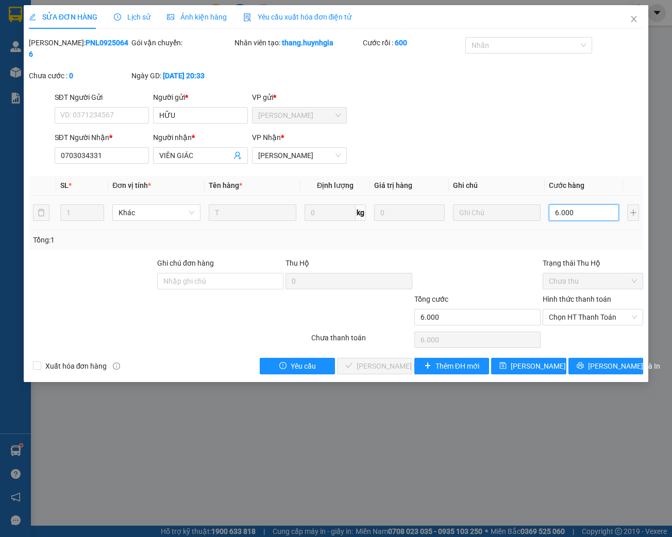
type input "60.000"
click at [592, 320] on span "Chọn HT Thanh Toán" at bounding box center [593, 317] width 88 height 15
type input "60.000"
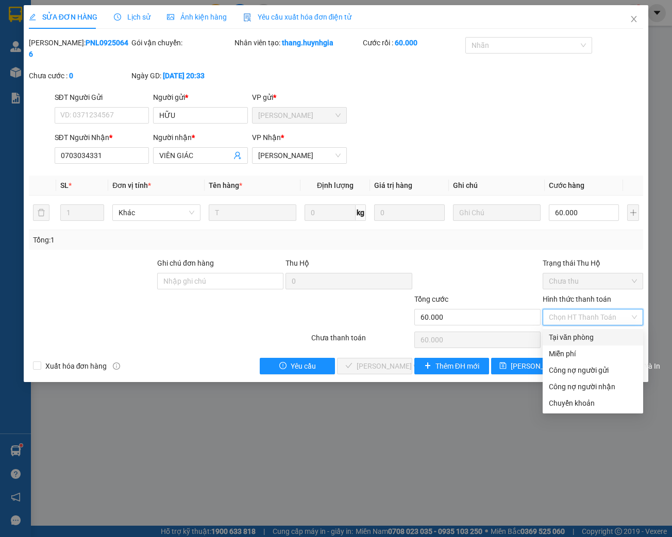
click at [569, 331] on div "Tại văn phòng" at bounding box center [593, 337] width 100 height 16
type input "0"
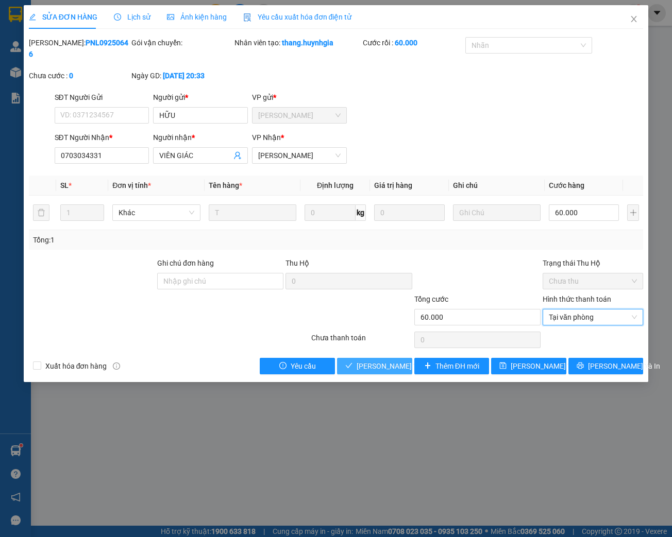
click at [373, 367] on span "[PERSON_NAME] và Giao hàng" at bounding box center [406, 366] width 99 height 11
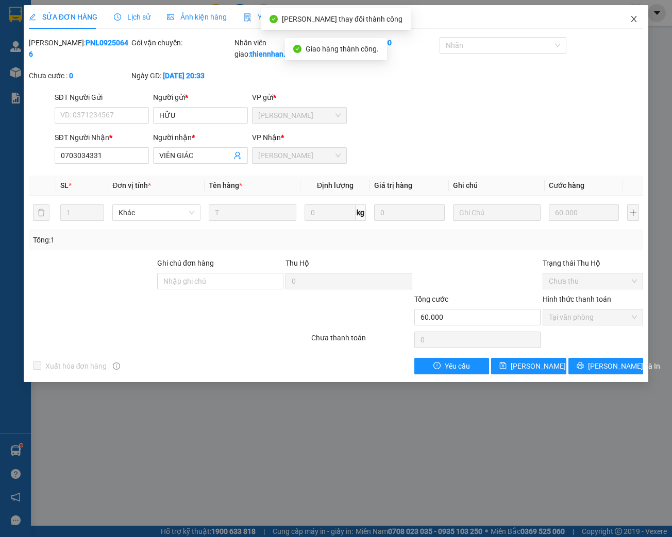
click at [636, 22] on icon "close" at bounding box center [634, 19] width 6 height 6
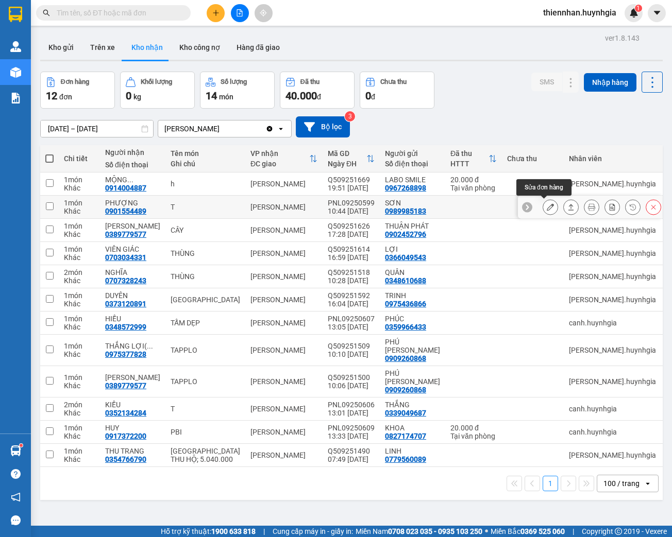
click at [549, 206] on button at bounding box center [550, 207] width 14 height 18
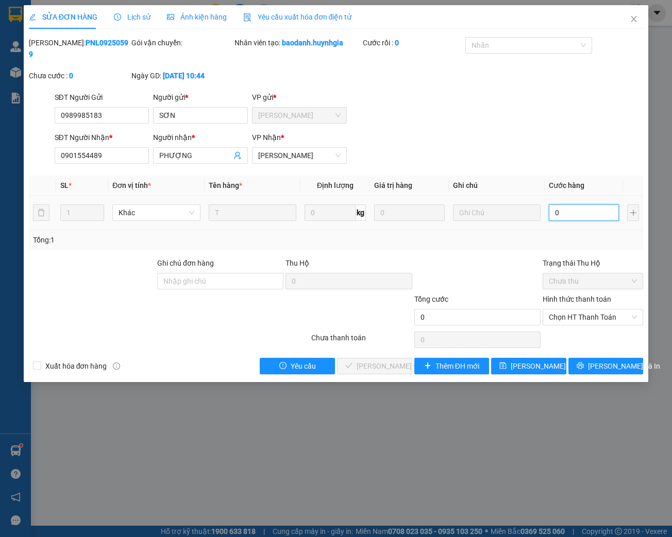
click at [555, 214] on input "0" at bounding box center [584, 213] width 70 height 16
type input "4"
type input "40"
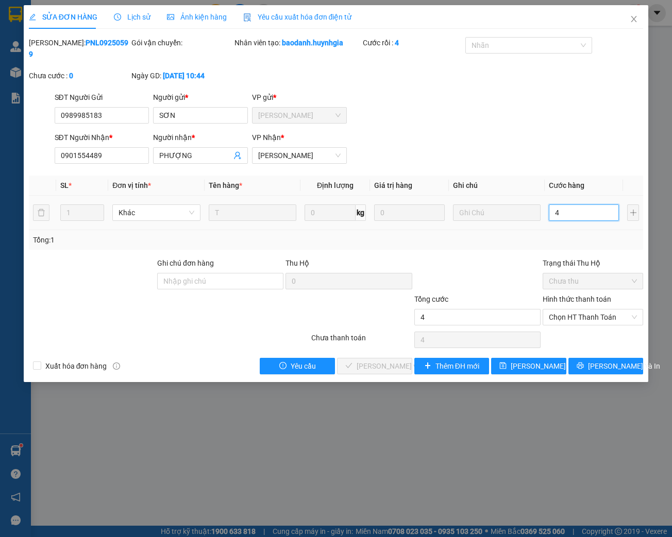
type input "40"
type input "400"
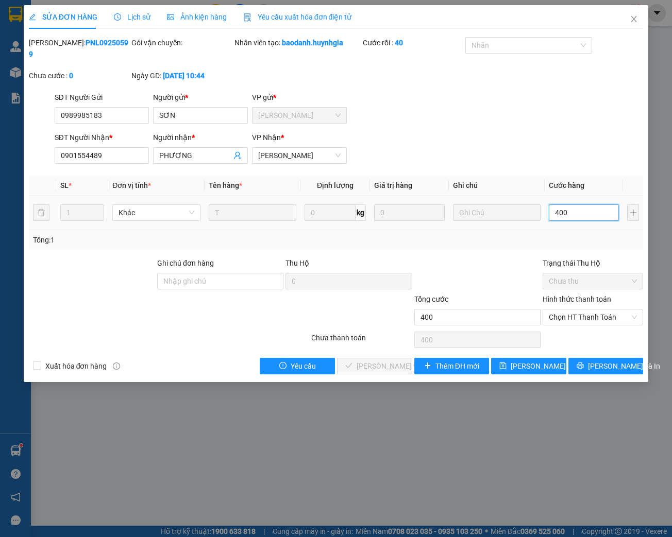
type input "4.000"
type input "40.000"
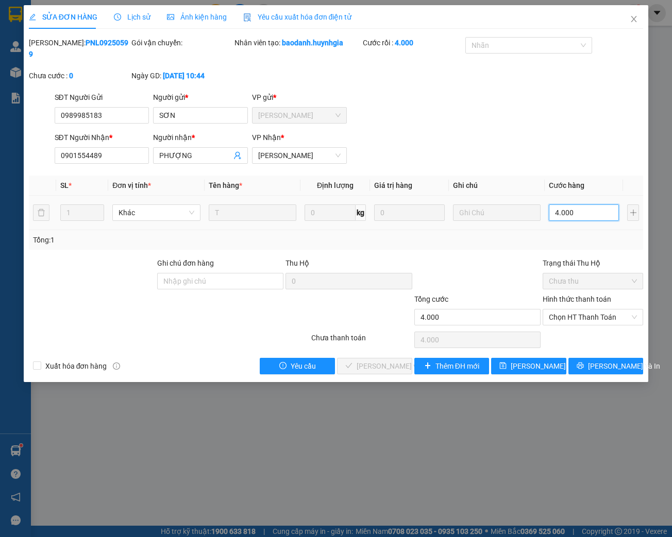
type input "40.000"
click at [573, 317] on span "Chọn HT Thanh Toán" at bounding box center [593, 317] width 88 height 15
type input "40.000"
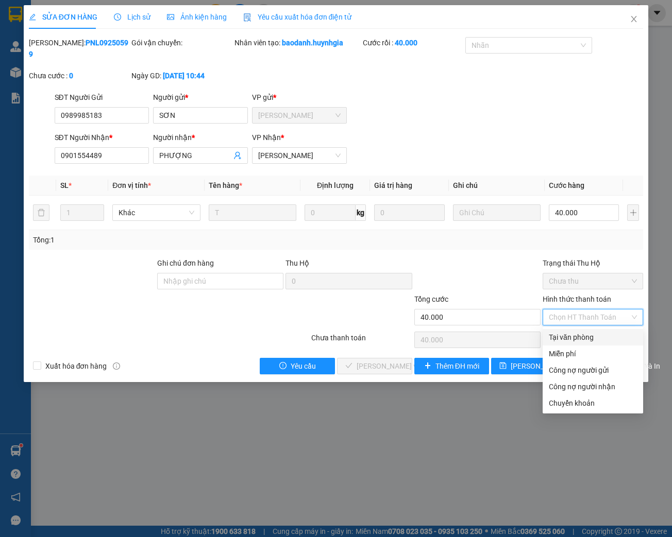
click at [567, 337] on div "Tại văn phòng" at bounding box center [593, 337] width 88 height 11
type input "0"
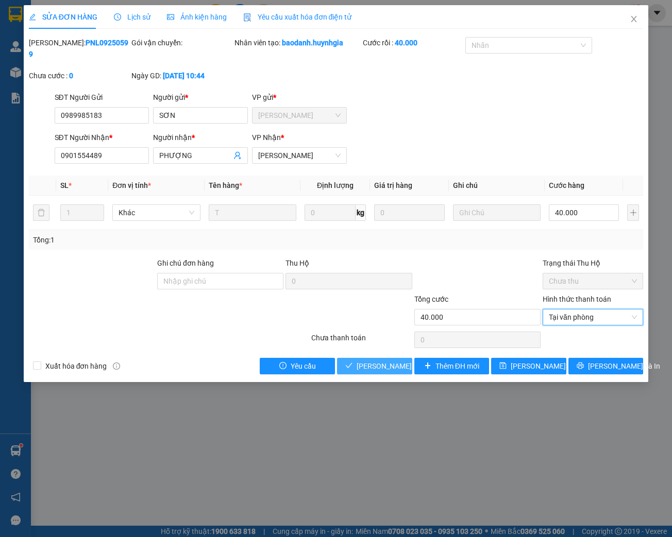
click at [381, 362] on span "[PERSON_NAME] và Giao hàng" at bounding box center [406, 366] width 99 height 11
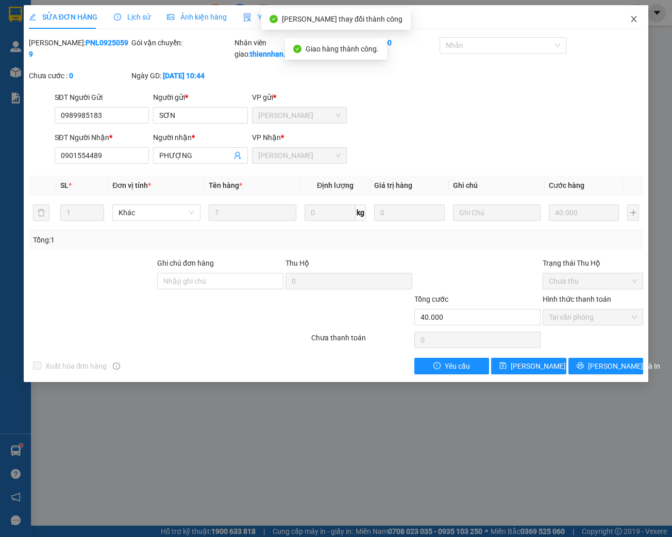
click at [639, 15] on span "Close" at bounding box center [633, 19] width 29 height 29
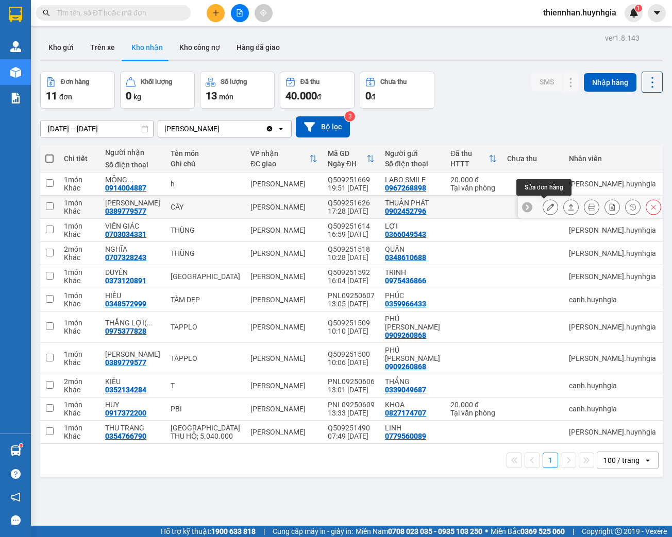
click at [547, 206] on icon at bounding box center [550, 207] width 7 height 7
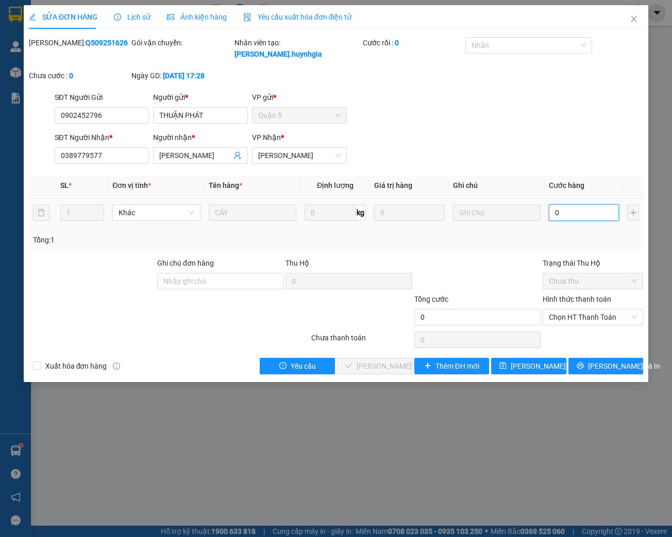
click at [567, 210] on input "0" at bounding box center [584, 213] width 70 height 16
type input "4"
type input "40"
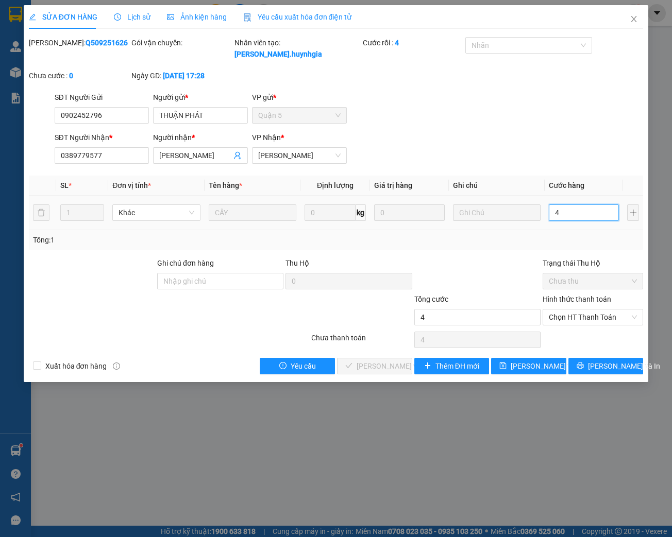
type input "40"
type input "400"
click at [556, 312] on span "Chọn HT Thanh Toán" at bounding box center [593, 317] width 88 height 15
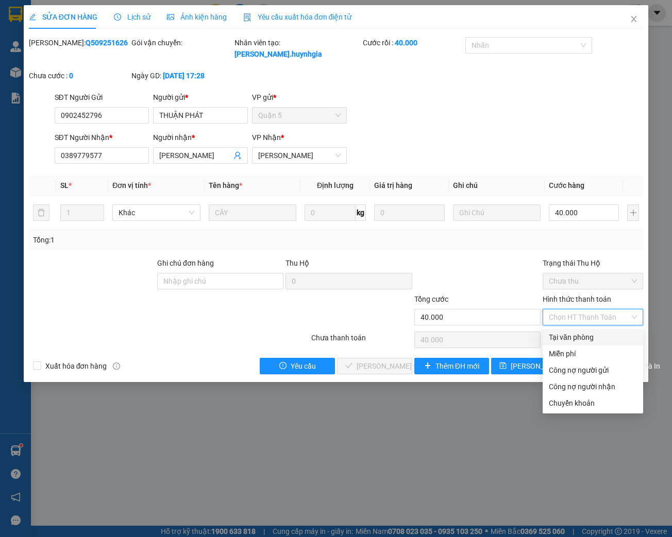
click at [548, 335] on div "Tại văn phòng" at bounding box center [593, 337] width 100 height 16
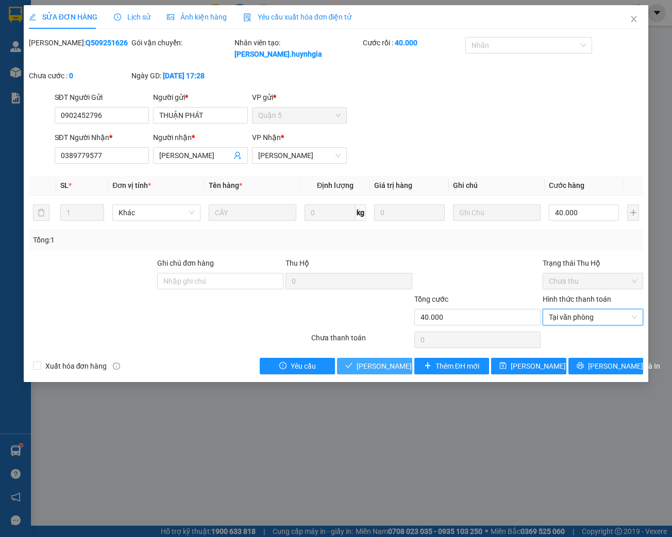
click at [392, 365] on span "[PERSON_NAME] và Giao hàng" at bounding box center [406, 366] width 99 height 11
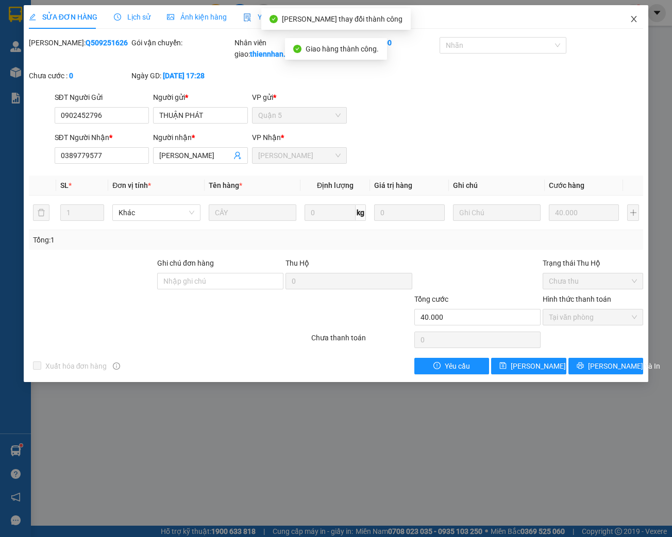
click at [635, 22] on icon "close" at bounding box center [634, 19] width 8 height 8
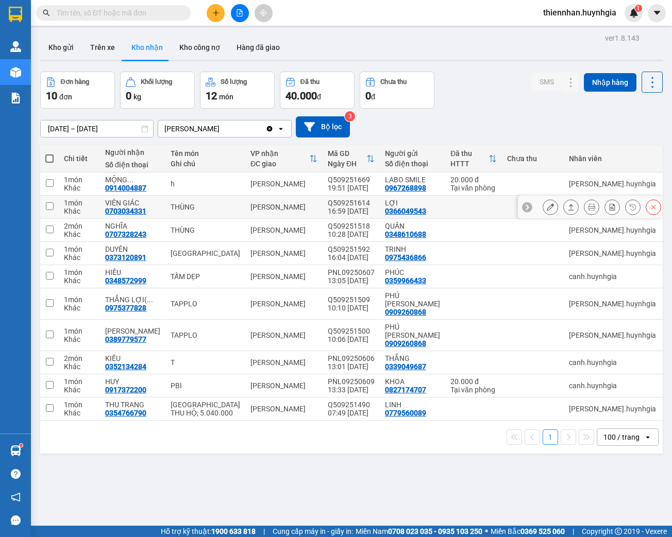
click at [548, 207] on button at bounding box center [550, 207] width 14 height 18
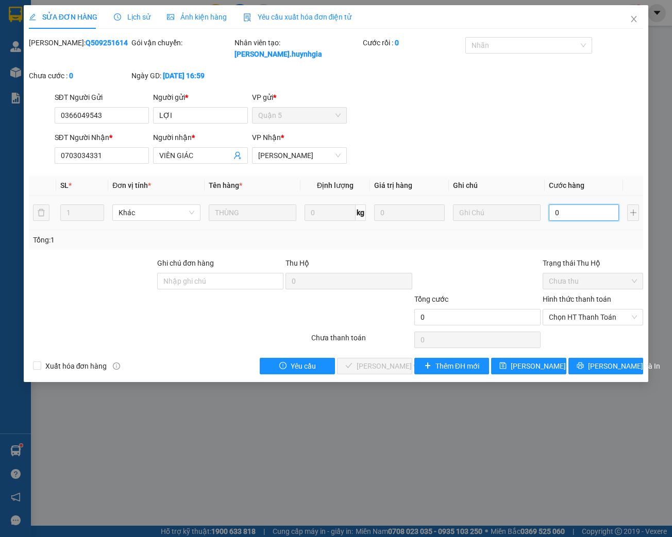
click at [571, 218] on input "0" at bounding box center [584, 213] width 70 height 16
click at [582, 319] on span "Chọn HT Thanh Toán" at bounding box center [593, 317] width 88 height 15
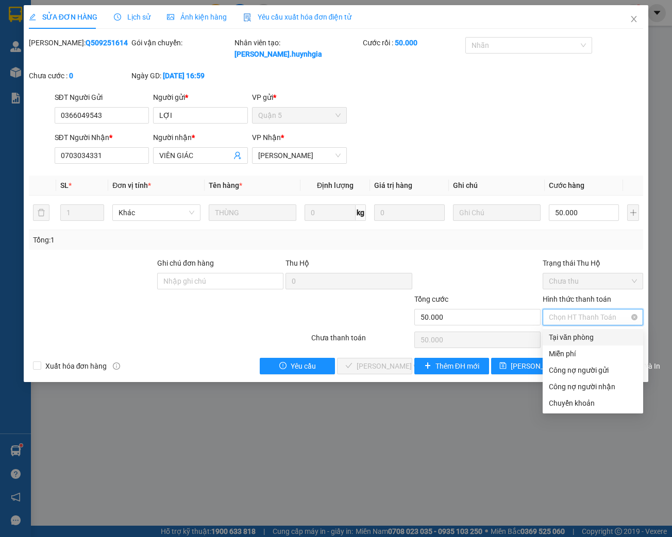
drag, startPoint x: 577, startPoint y: 335, endPoint x: 557, endPoint y: 324, distance: 22.4
click at [576, 335] on div "Tại văn phòng" at bounding box center [593, 337] width 88 height 11
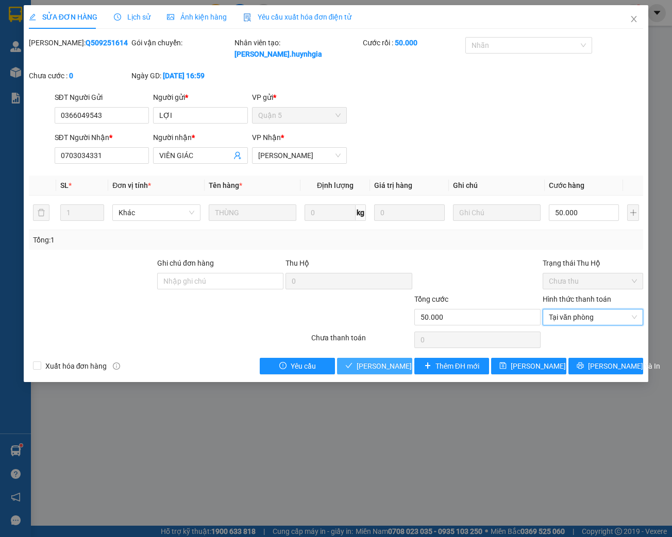
click at [375, 364] on span "[PERSON_NAME] và Giao hàng" at bounding box center [406, 366] width 99 height 11
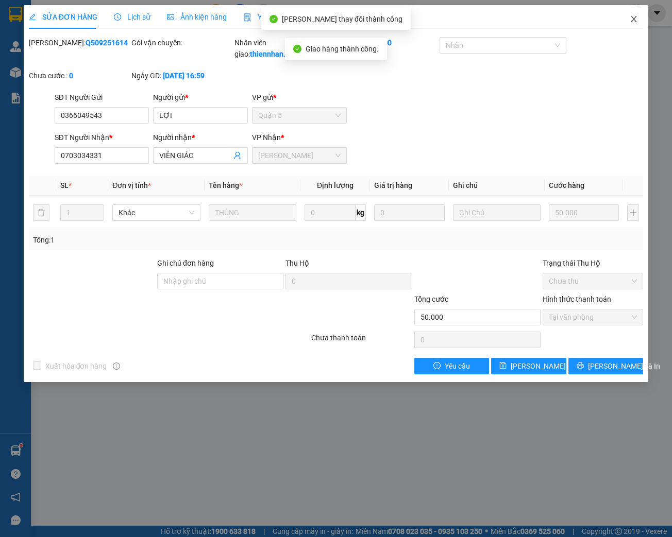
click at [632, 19] on icon "close" at bounding box center [634, 19] width 8 height 8
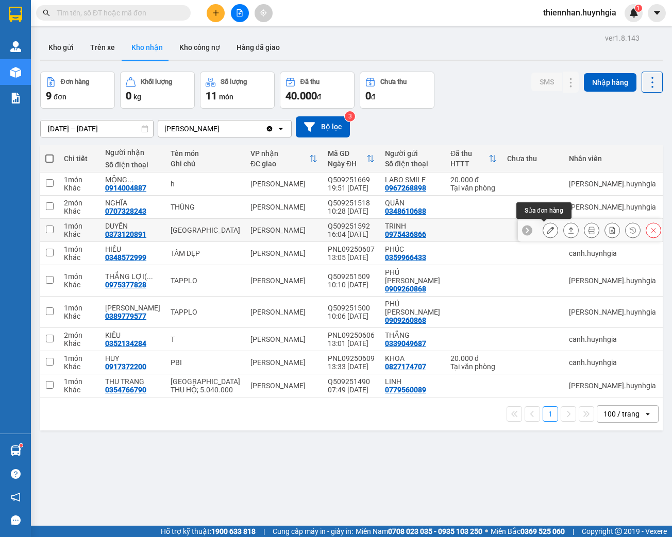
click at [547, 234] on button at bounding box center [550, 231] width 14 height 18
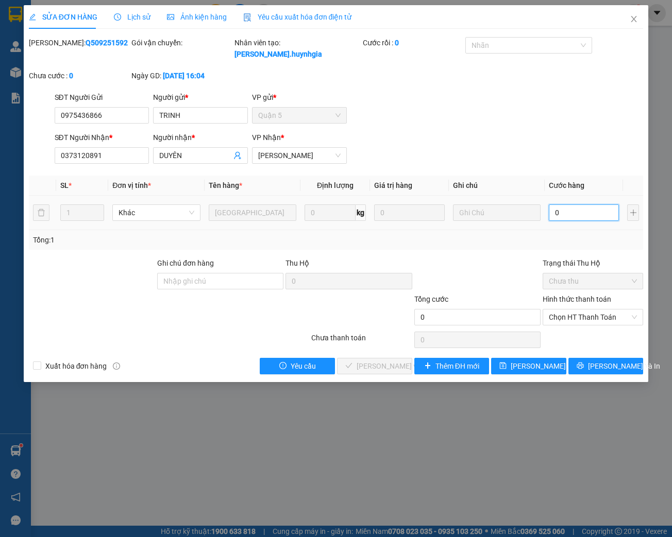
click at [567, 217] on input "0" at bounding box center [584, 213] width 70 height 16
click at [584, 324] on span "Chọn HT Thanh Toán" at bounding box center [593, 317] width 88 height 15
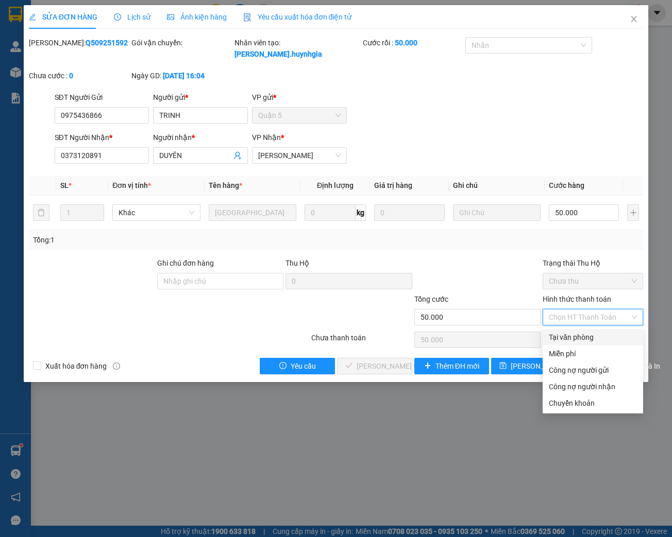
click at [578, 331] on div "Tại văn phòng" at bounding box center [593, 337] width 100 height 16
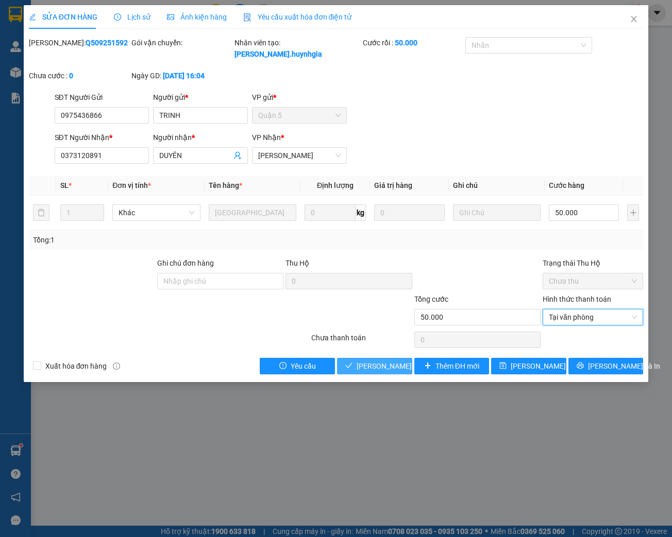
click at [369, 366] on span "[PERSON_NAME] và Giao hàng" at bounding box center [406, 366] width 99 height 11
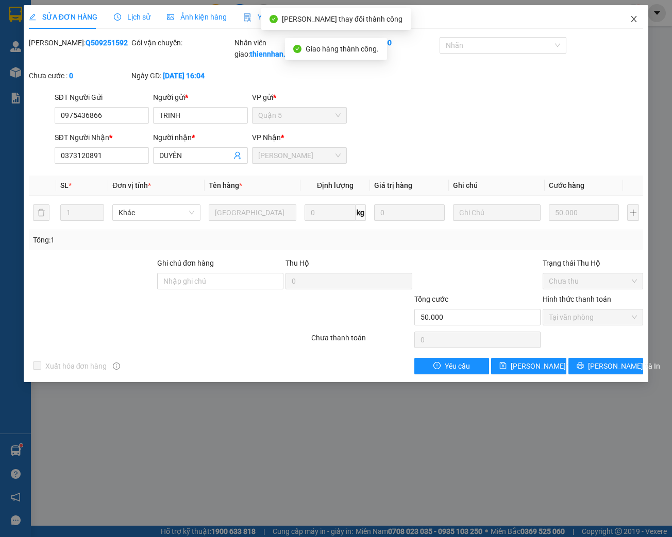
click at [632, 19] on icon "close" at bounding box center [634, 19] width 8 height 8
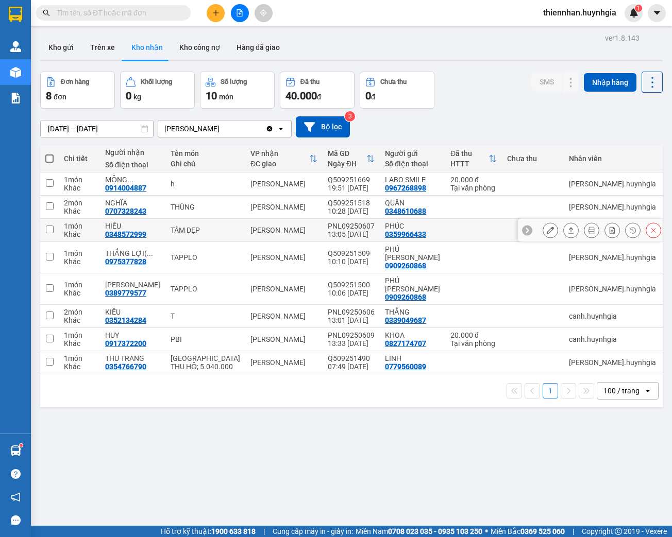
click at [547, 233] on icon at bounding box center [550, 230] width 7 height 7
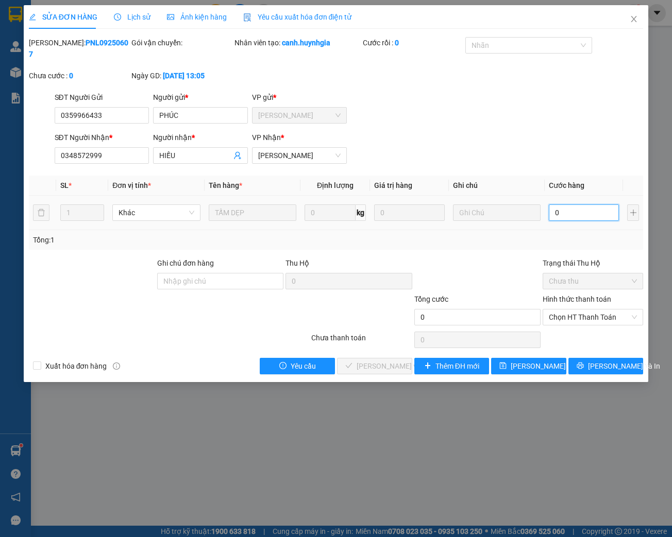
click at [565, 217] on input "0" at bounding box center [584, 213] width 70 height 16
click at [572, 321] on span "Chọn HT Thanh Toán" at bounding box center [593, 317] width 88 height 15
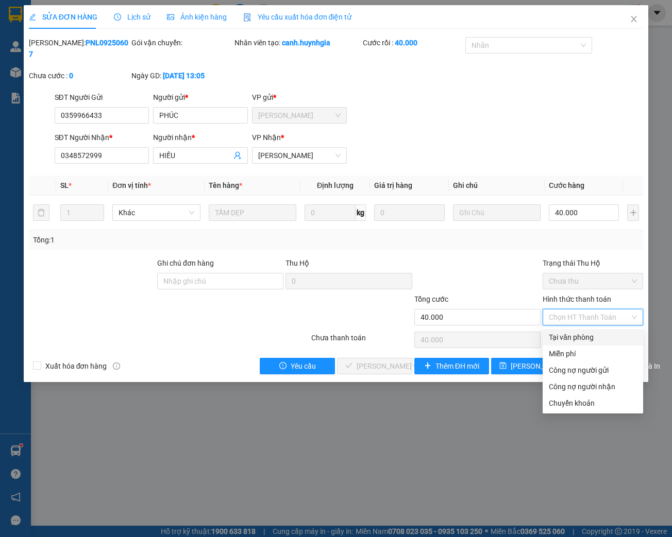
click at [573, 332] on div "Tại văn phòng" at bounding box center [593, 337] width 88 height 11
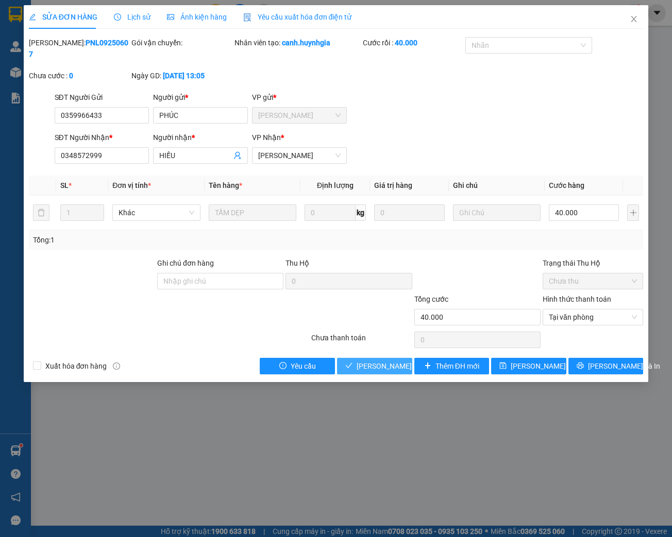
click at [389, 365] on span "[PERSON_NAME] và Giao hàng" at bounding box center [406, 366] width 99 height 11
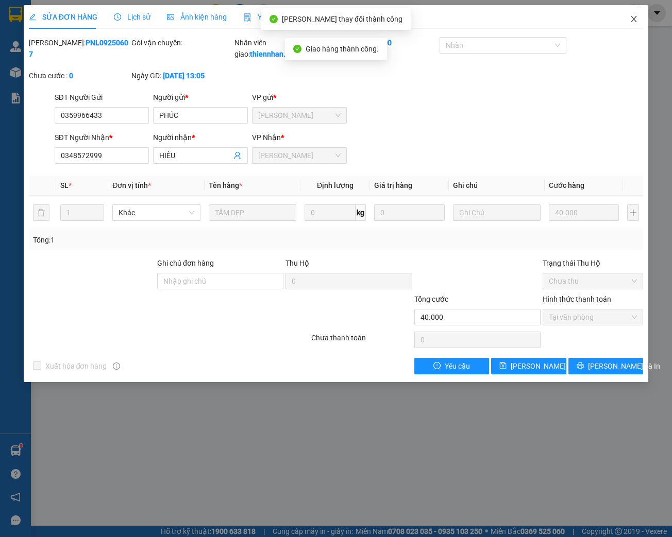
click at [631, 17] on icon "close" at bounding box center [634, 19] width 8 height 8
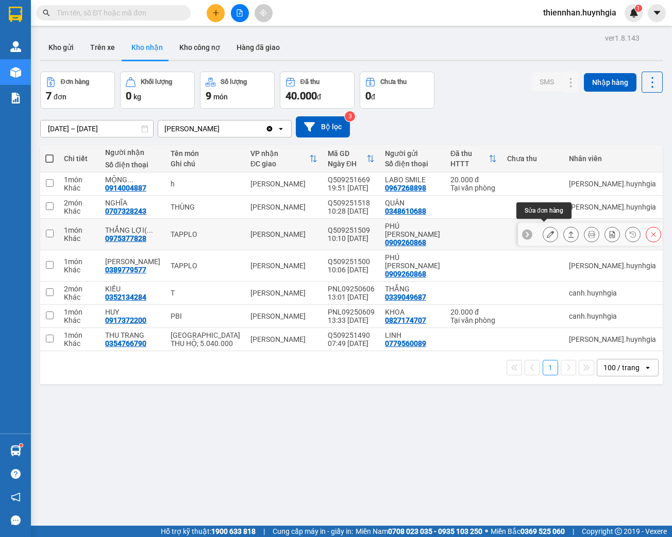
click at [543, 233] on button at bounding box center [550, 235] width 14 height 18
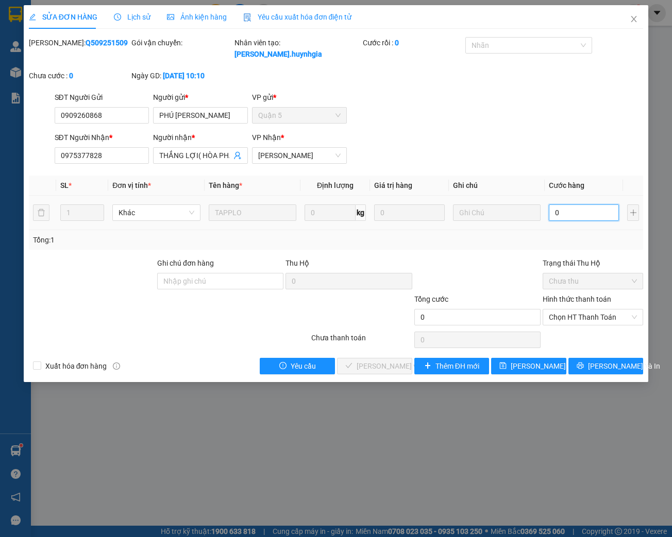
click at [568, 212] on input "0" at bounding box center [584, 213] width 70 height 16
click at [616, 314] on span "Chọn HT Thanh Toán" at bounding box center [593, 317] width 88 height 15
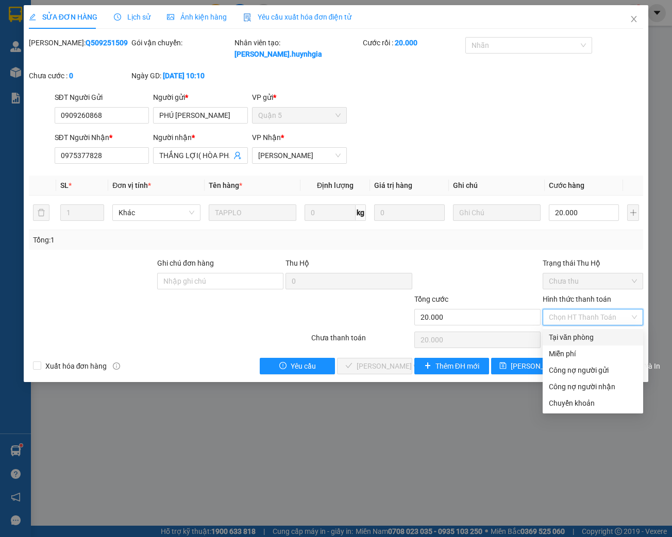
click at [579, 340] on div "Tại văn phòng" at bounding box center [593, 337] width 88 height 11
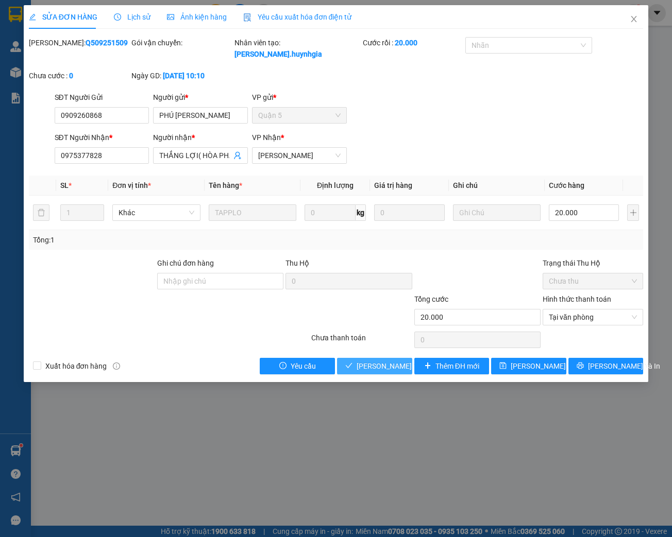
click at [352, 361] on button "[PERSON_NAME] và Giao hàng" at bounding box center [374, 366] width 75 height 16
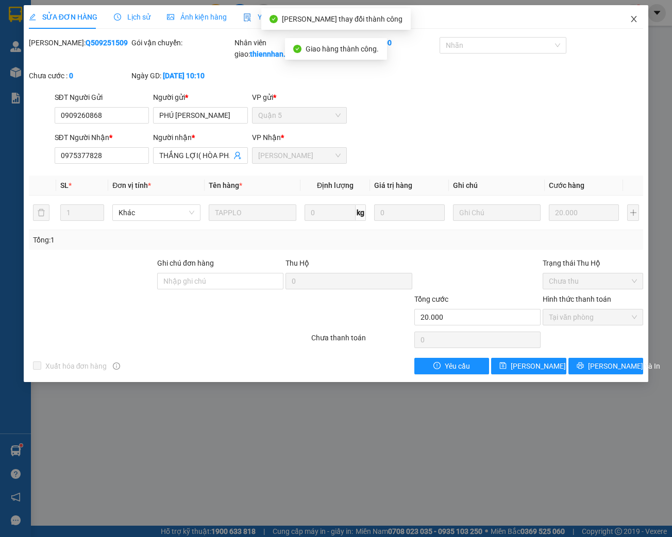
click at [632, 18] on icon "close" at bounding box center [634, 19] width 6 height 6
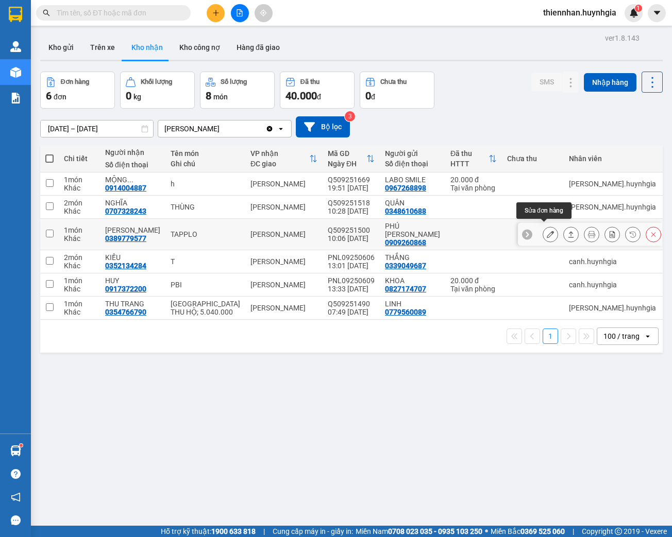
click at [543, 231] on button at bounding box center [550, 235] width 14 height 18
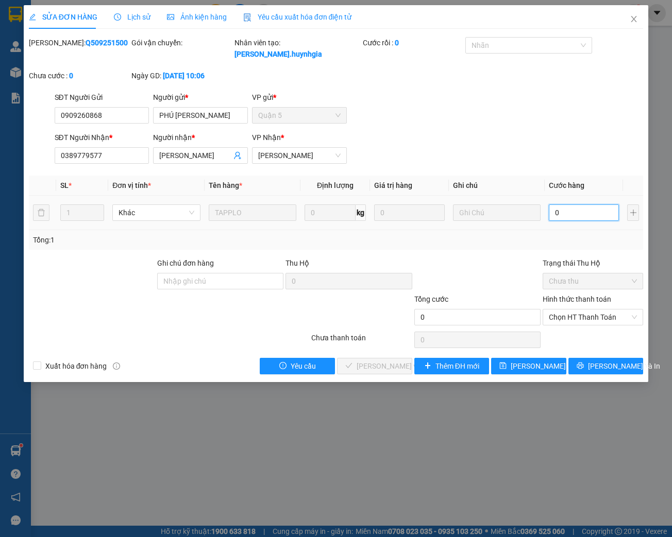
click at [561, 218] on input "0" at bounding box center [584, 213] width 70 height 16
click at [588, 322] on span "Chọn HT Thanh Toán" at bounding box center [593, 317] width 88 height 15
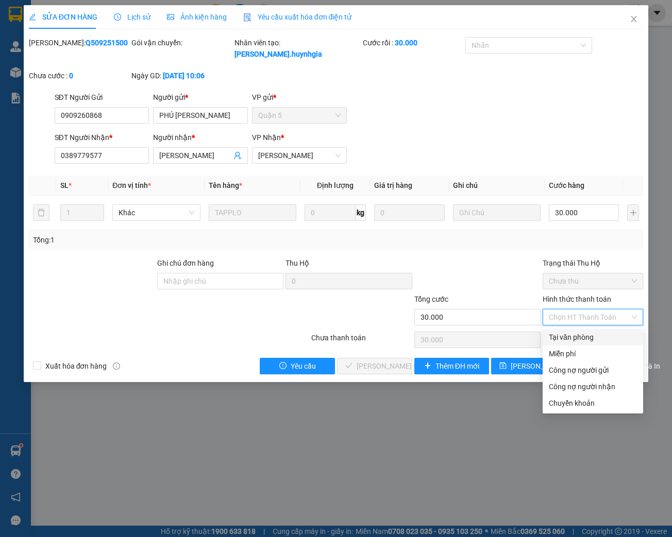
click at [581, 341] on div "Tại văn phòng" at bounding box center [593, 337] width 88 height 11
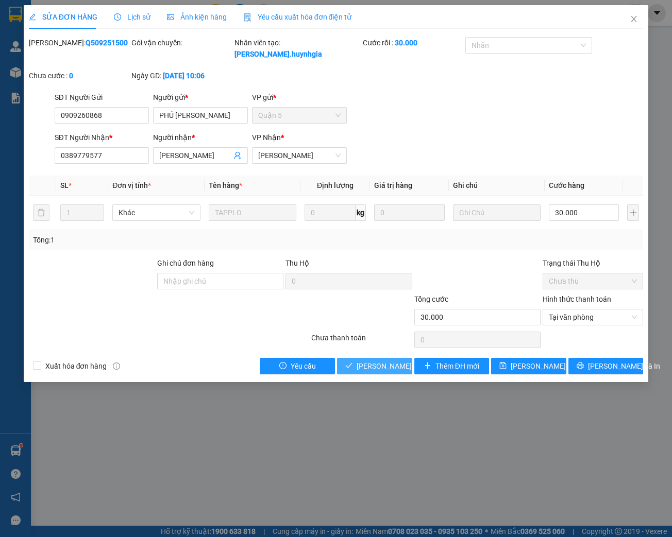
click at [380, 371] on span "[PERSON_NAME] và Giao hàng" at bounding box center [406, 366] width 99 height 11
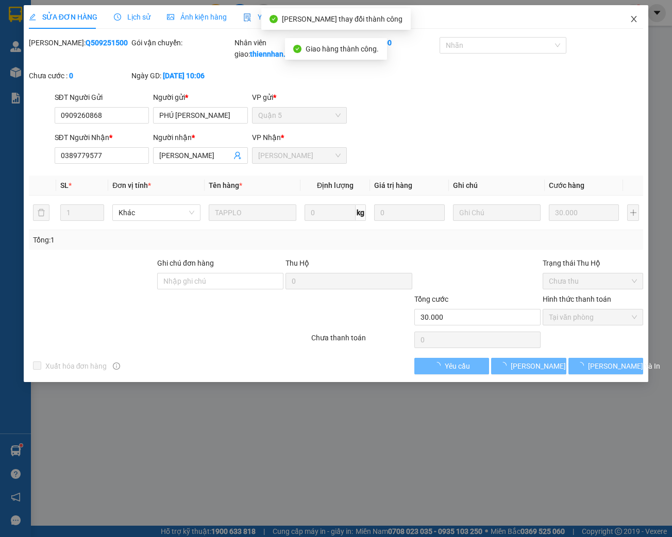
click at [632, 24] on span "Close" at bounding box center [633, 19] width 29 height 29
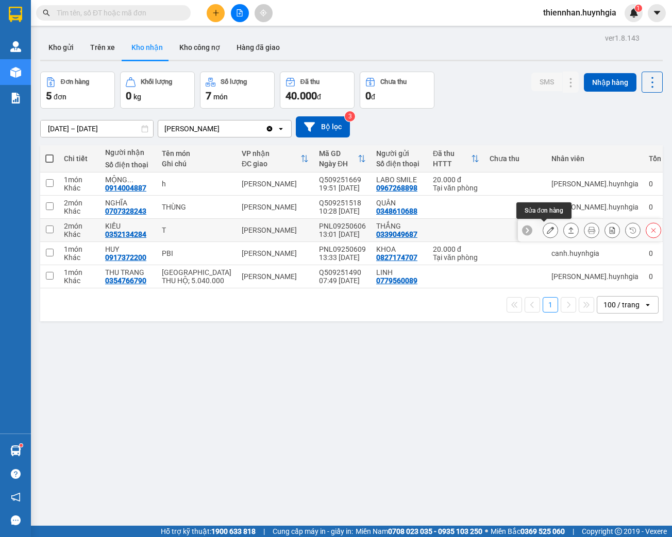
click at [547, 230] on icon at bounding box center [550, 230] width 7 height 7
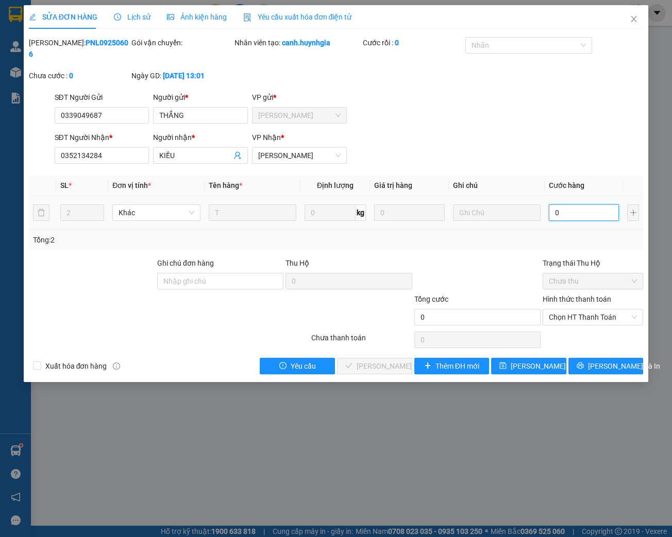
click at [566, 214] on input "0" at bounding box center [584, 213] width 70 height 16
click at [578, 320] on span "Chọn HT Thanh Toán" at bounding box center [593, 317] width 88 height 15
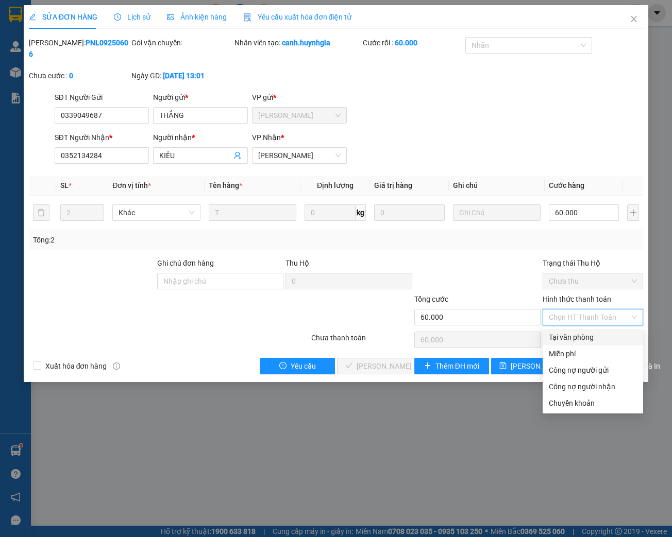
click at [569, 336] on div "Tại văn phòng" at bounding box center [593, 337] width 88 height 11
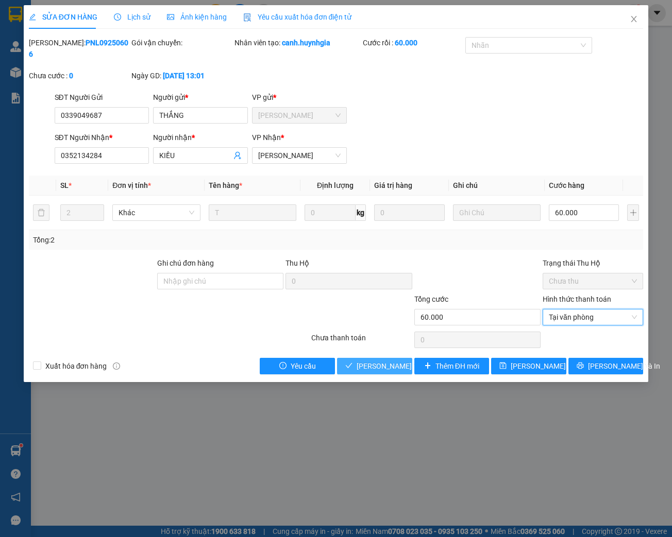
click at [392, 363] on span "[PERSON_NAME] và Giao hàng" at bounding box center [406, 366] width 99 height 11
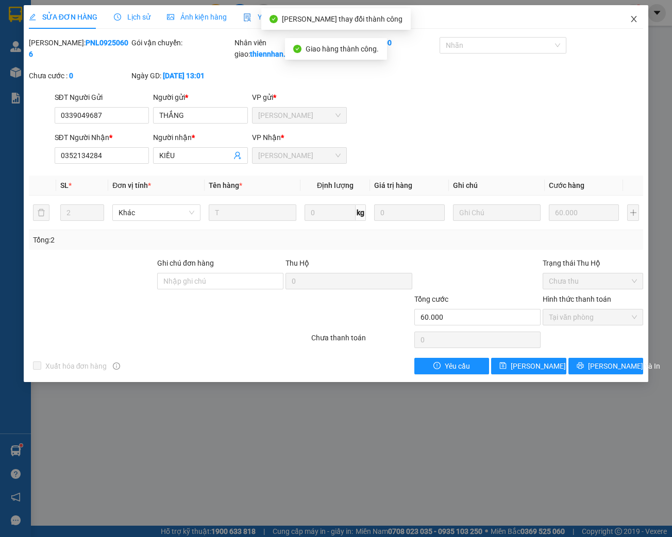
click at [637, 23] on icon "close" at bounding box center [634, 19] width 8 height 8
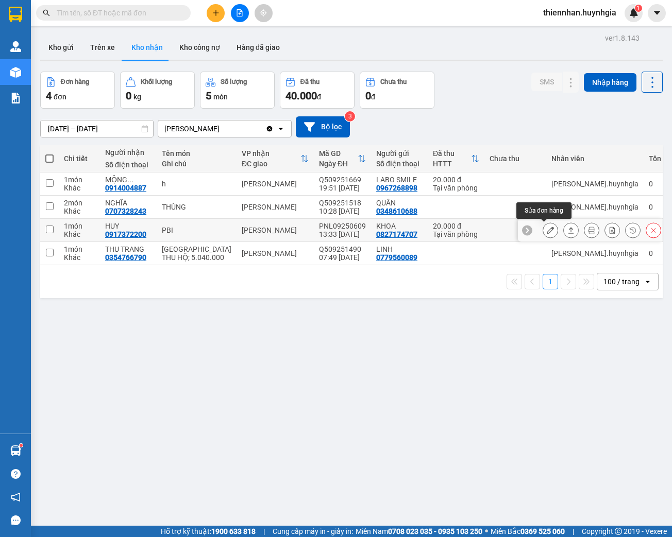
click at [547, 231] on icon at bounding box center [550, 230] width 7 height 7
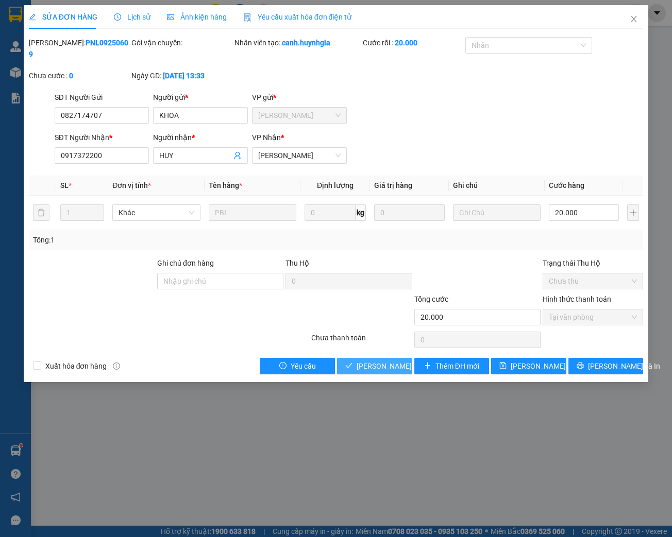
click at [381, 368] on span "[PERSON_NAME] và Giao hàng" at bounding box center [406, 366] width 99 height 11
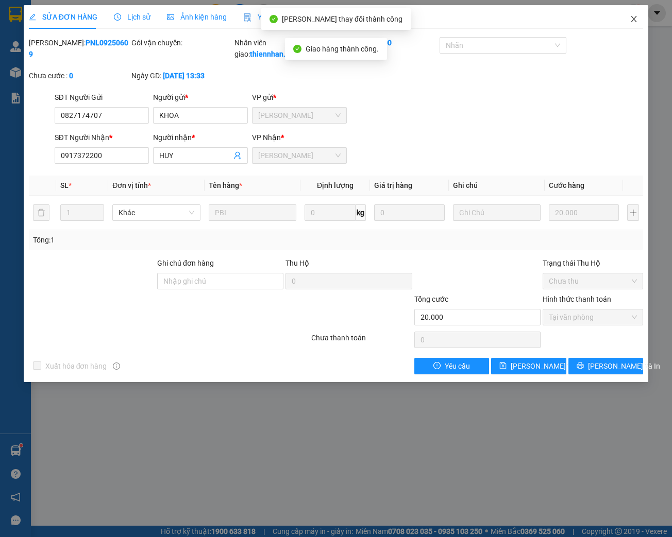
click at [633, 20] on icon "close" at bounding box center [634, 19] width 6 height 6
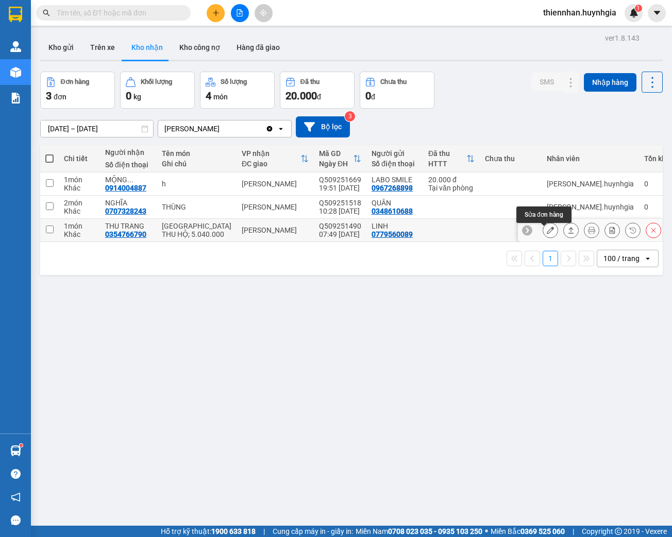
click at [547, 234] on icon at bounding box center [550, 230] width 7 height 7
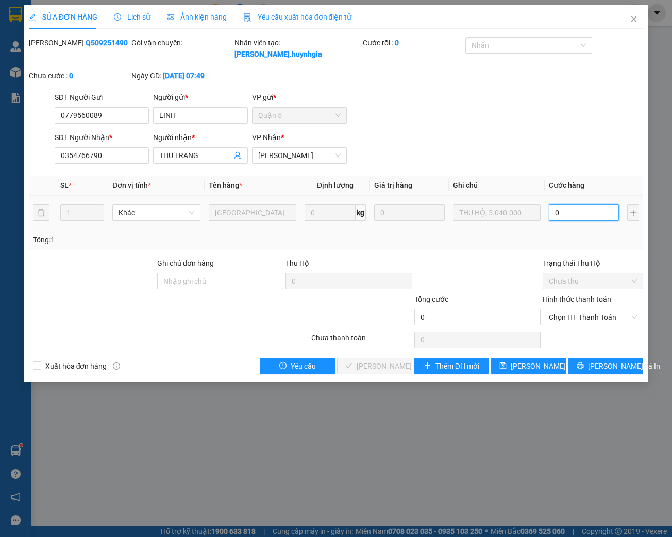
click at [571, 215] on input "0" at bounding box center [584, 213] width 70 height 16
click at [589, 315] on span "Chọn HT Thanh Toán" at bounding box center [593, 317] width 88 height 15
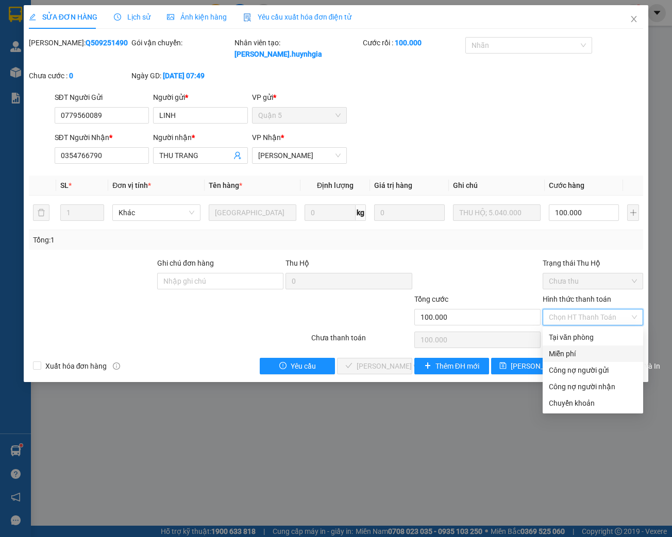
click at [581, 339] on div "Tại văn phòng" at bounding box center [593, 337] width 88 height 11
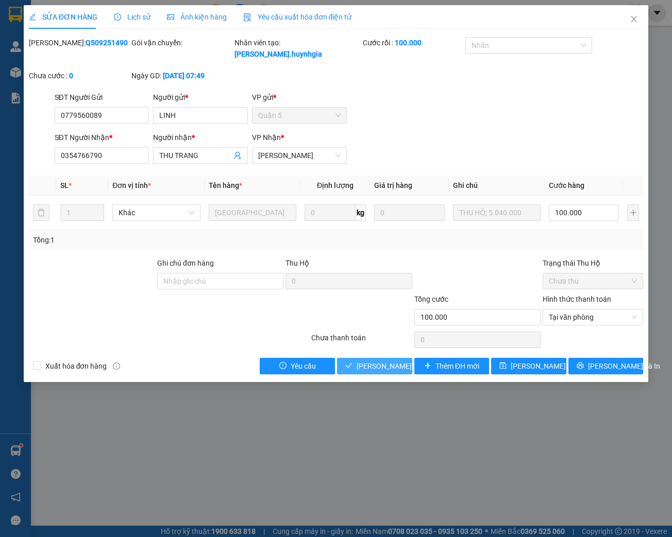
click at [377, 369] on span "[PERSON_NAME] và Giao hàng" at bounding box center [406, 366] width 99 height 11
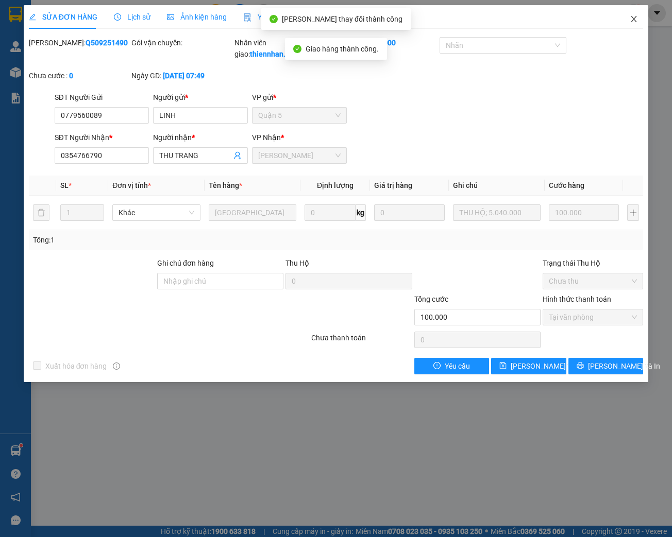
click at [635, 16] on icon "close" at bounding box center [634, 19] width 8 height 8
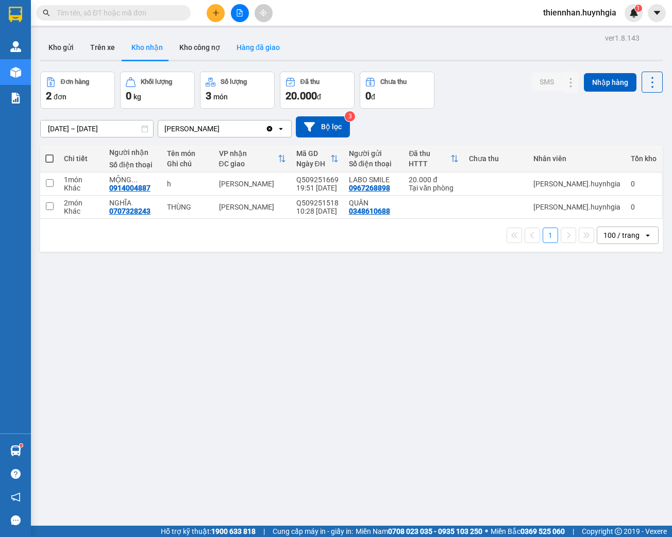
drag, startPoint x: 44, startPoint y: 48, endPoint x: 233, endPoint y: 49, distance: 189.1
click at [45, 49] on button "Kho gửi" at bounding box center [61, 47] width 42 height 25
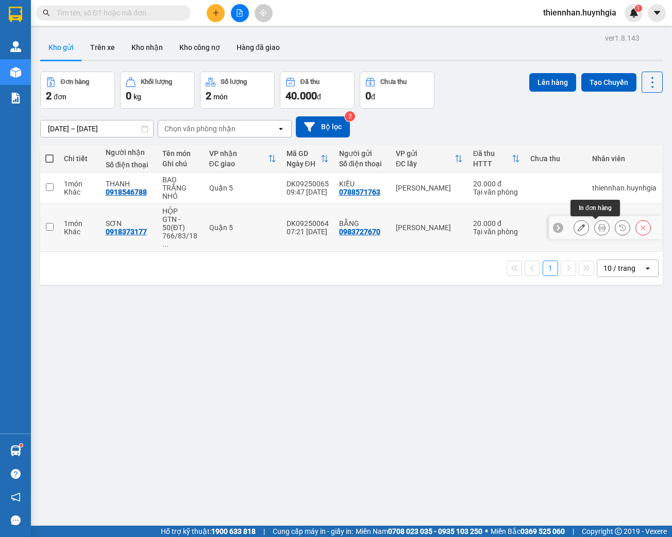
click at [598, 229] on icon at bounding box center [601, 227] width 7 height 7
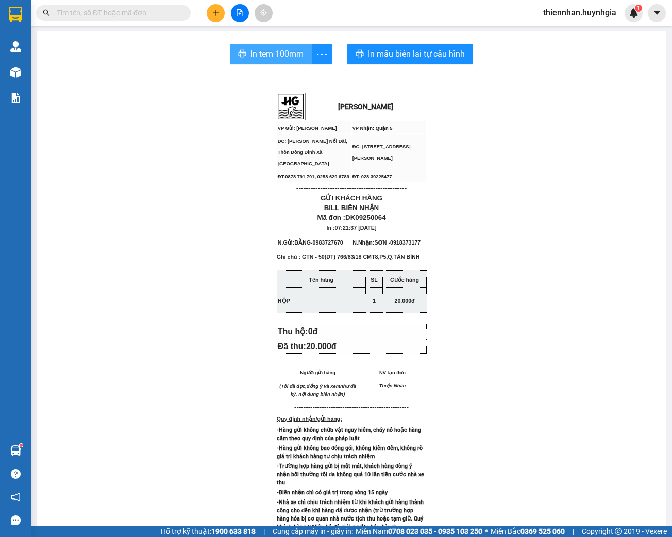
click at [272, 56] on span "In tem 100mm" at bounding box center [276, 53] width 53 height 13
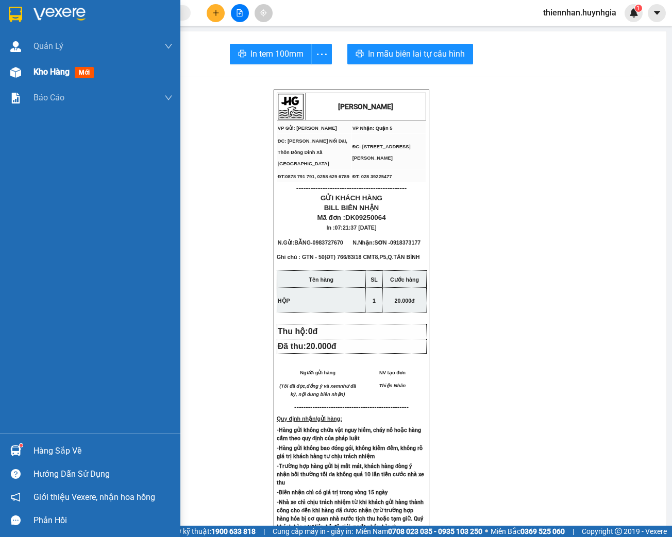
click at [23, 75] on div at bounding box center [16, 72] width 18 height 18
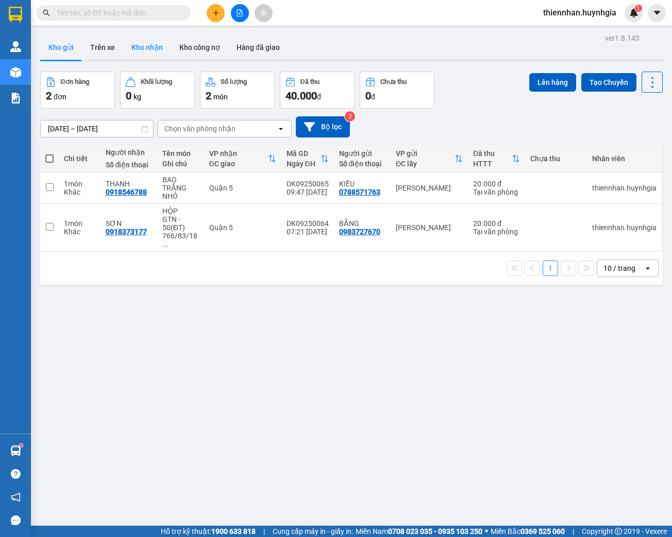
drag, startPoint x: 142, startPoint y: 44, endPoint x: 159, endPoint y: 45, distance: 16.5
click at [142, 44] on button "Kho nhận" at bounding box center [147, 47] width 48 height 25
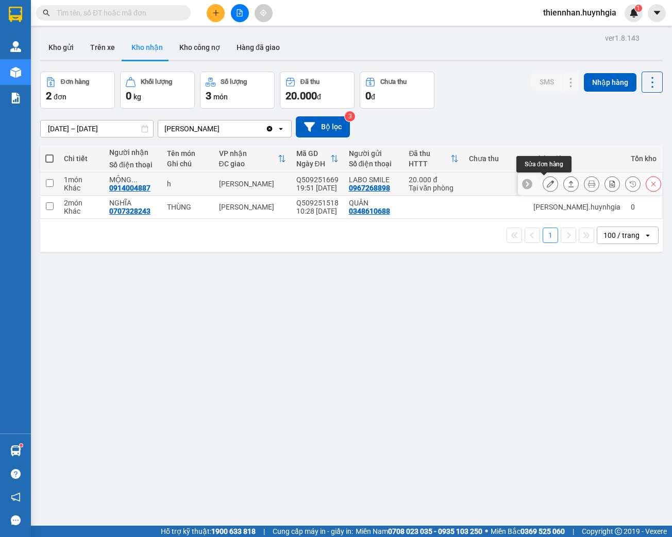
click at [547, 181] on icon at bounding box center [550, 183] width 7 height 7
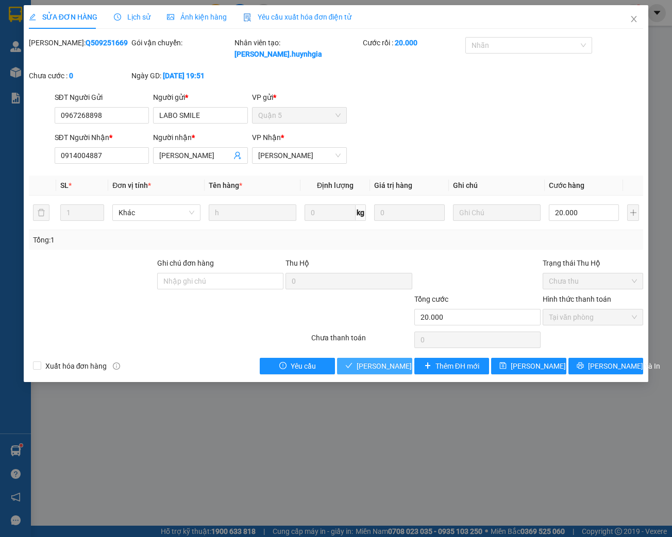
click at [383, 367] on span "[PERSON_NAME] và Giao hàng" at bounding box center [406, 366] width 99 height 11
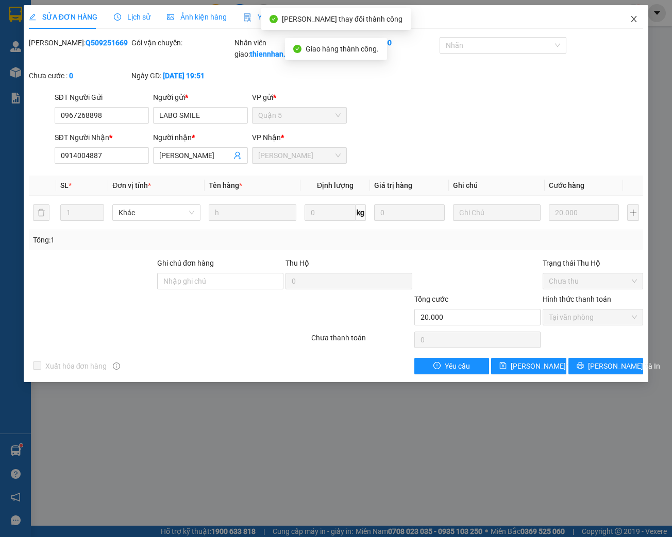
click at [640, 18] on span "Close" at bounding box center [633, 19] width 29 height 29
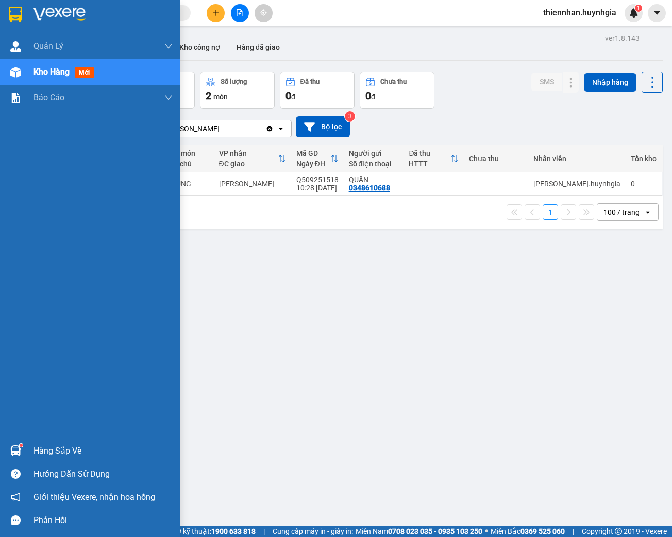
click at [18, 78] on div at bounding box center [16, 72] width 18 height 18
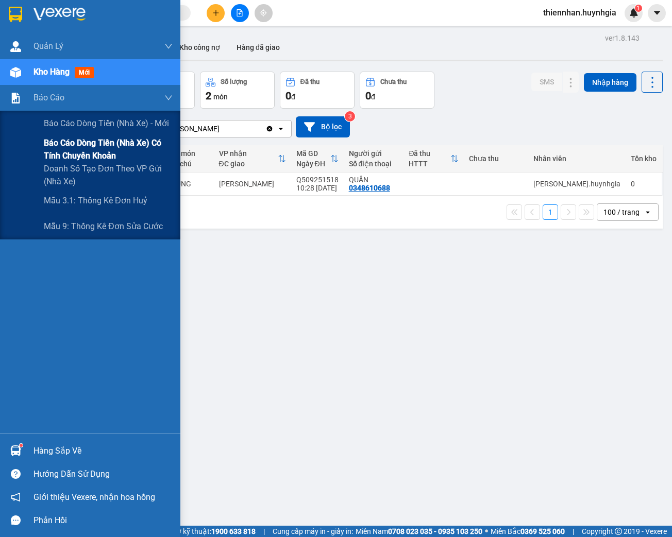
click at [100, 142] on span "Báo cáo dòng tiền (nhà xe) có tính chuyển khoản" at bounding box center [108, 150] width 129 height 26
